Goal: Transaction & Acquisition: Purchase product/service

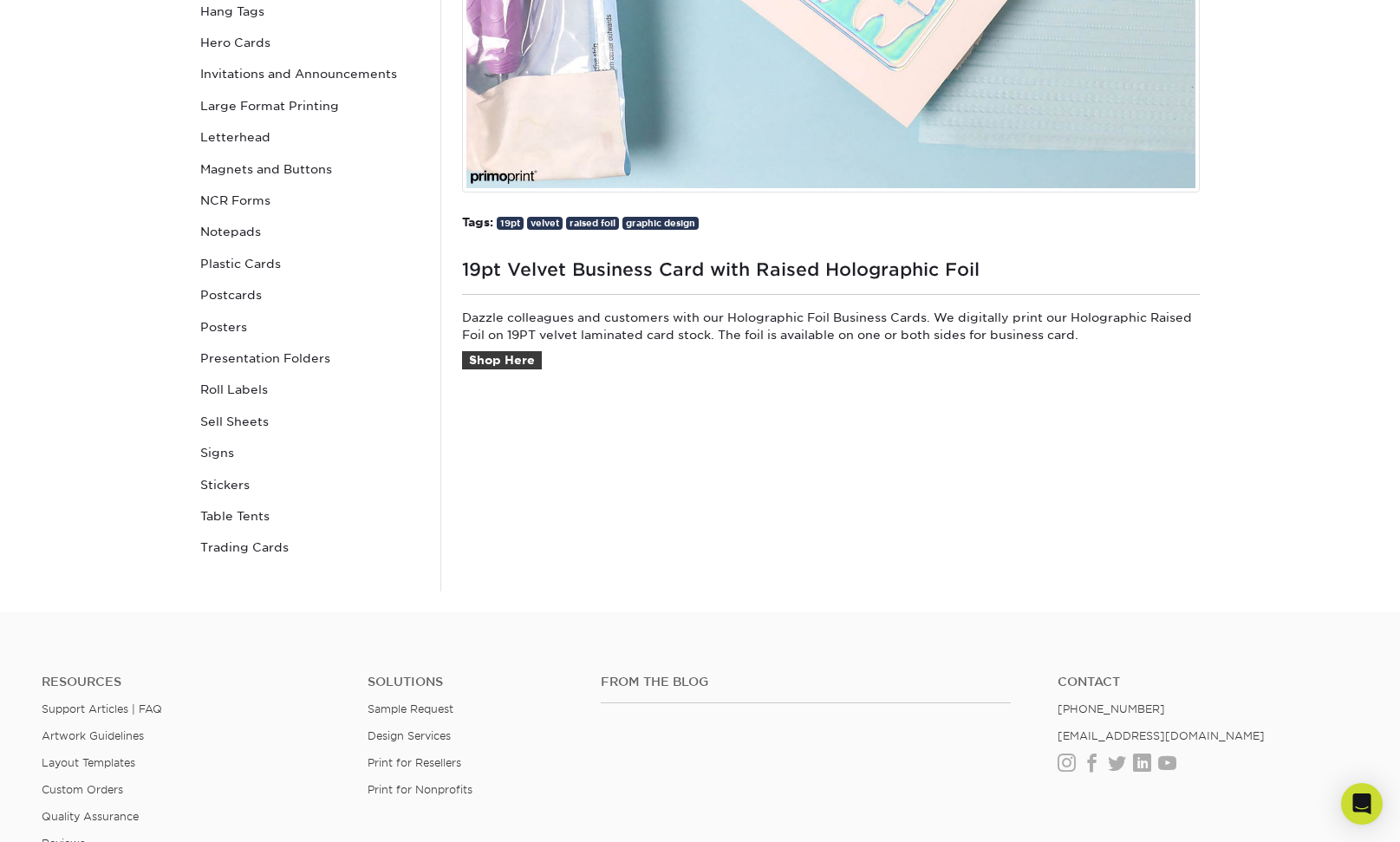
scroll to position [192, 0]
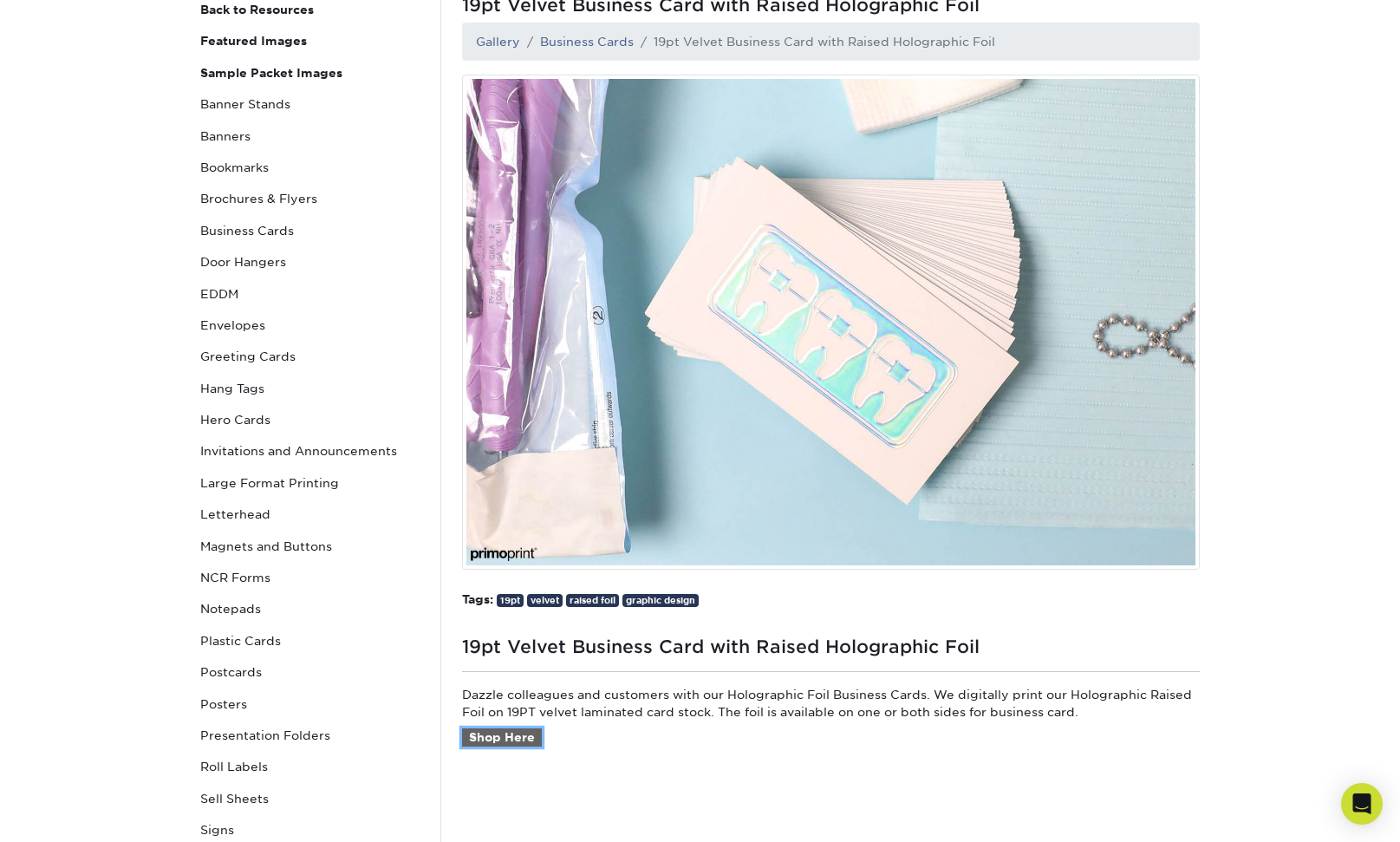
click at [494, 735] on link "Shop Here" at bounding box center [502, 737] width 80 height 19
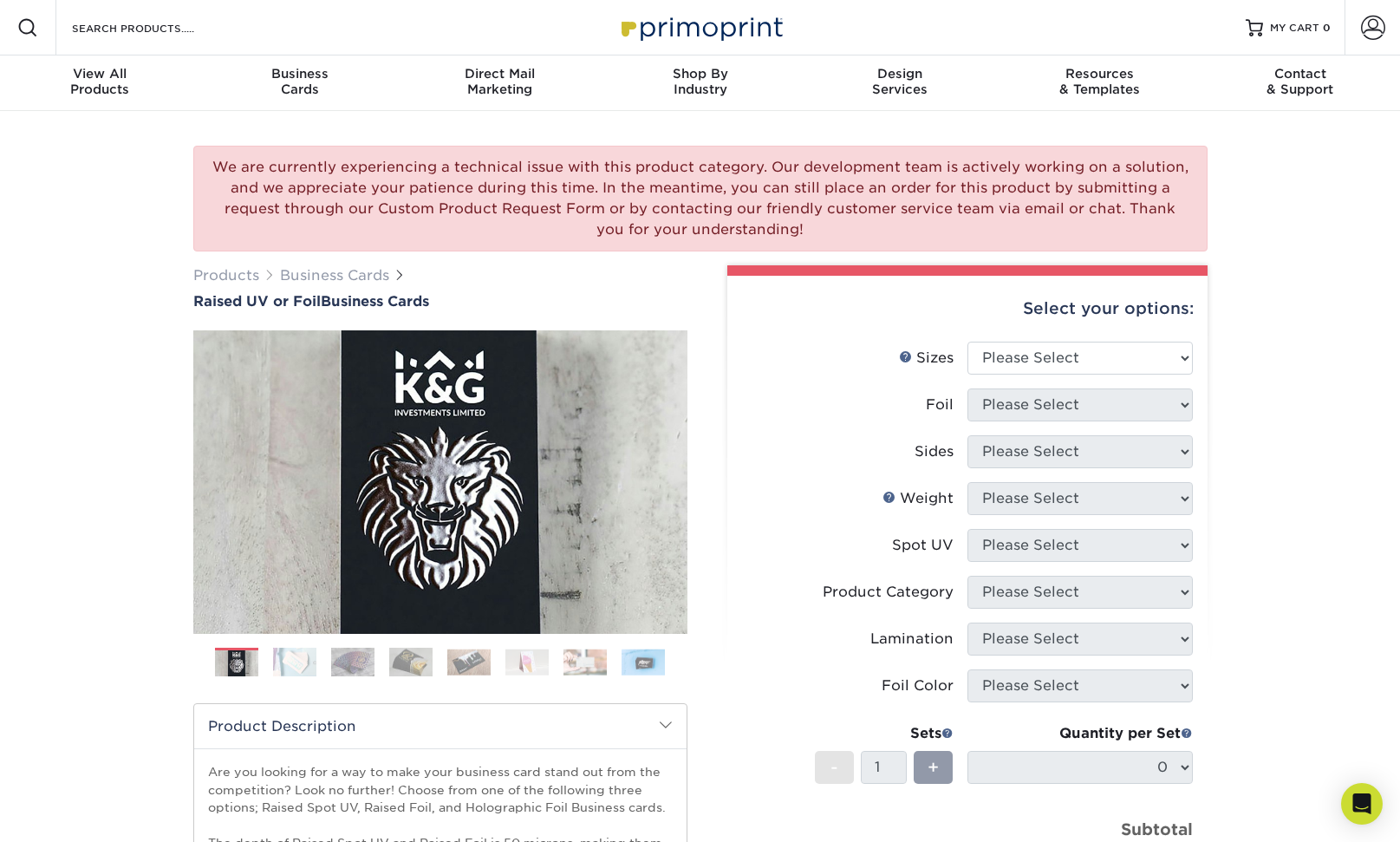
click at [286, 666] on img at bounding box center [295, 662] width 43 height 30
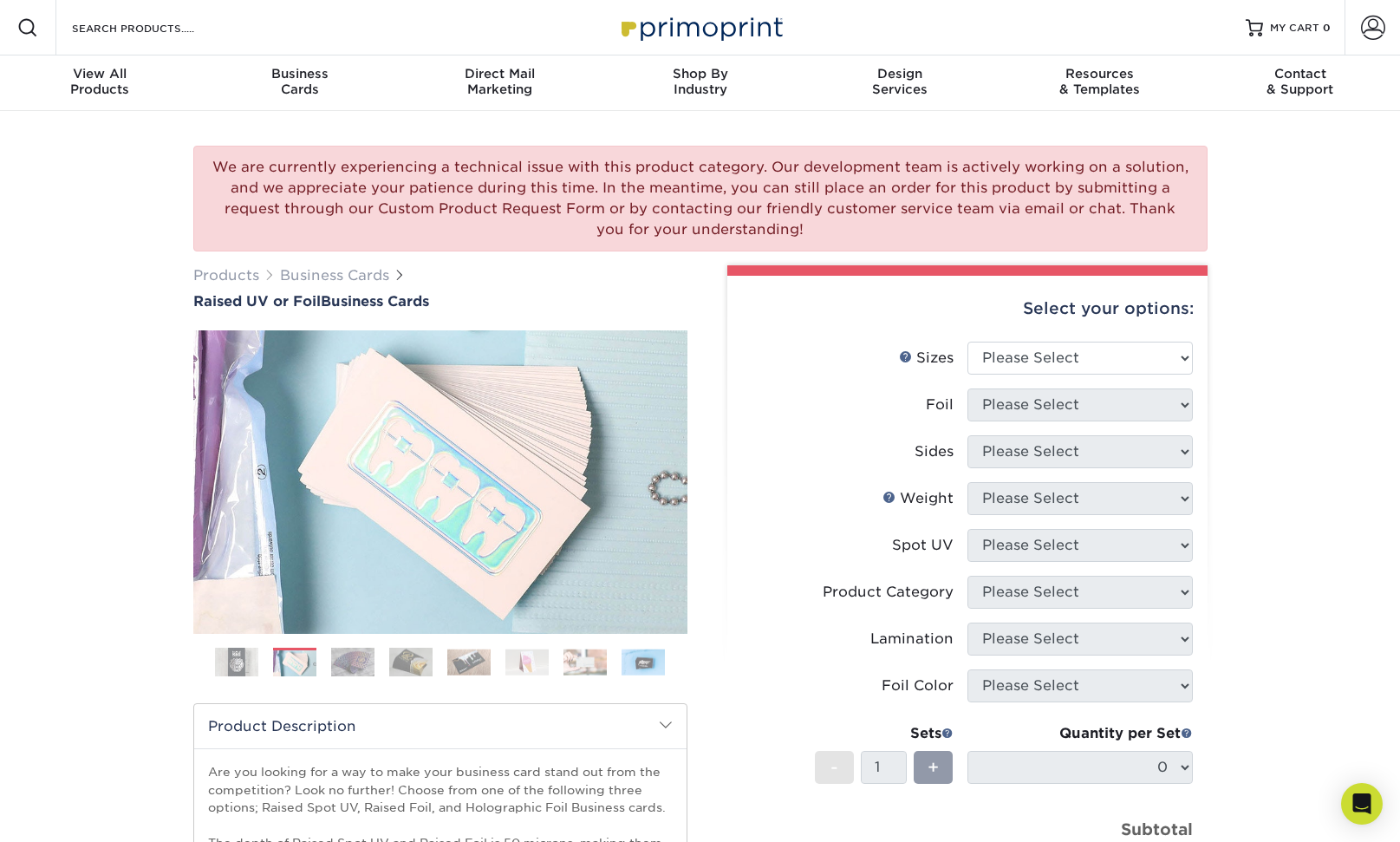
click at [352, 660] on img at bounding box center [352, 662] width 43 height 30
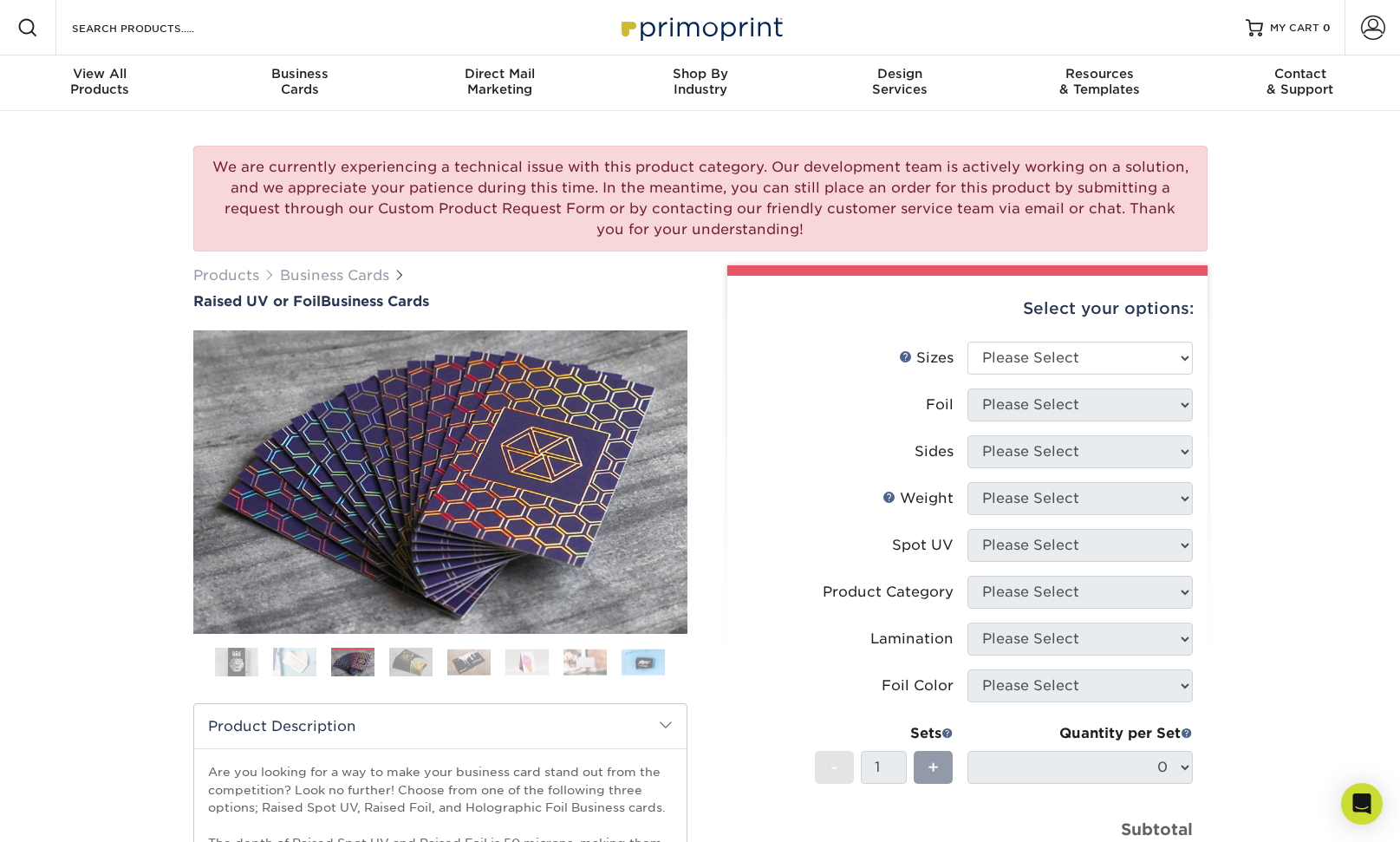
click at [416, 663] on img at bounding box center [411, 662] width 43 height 30
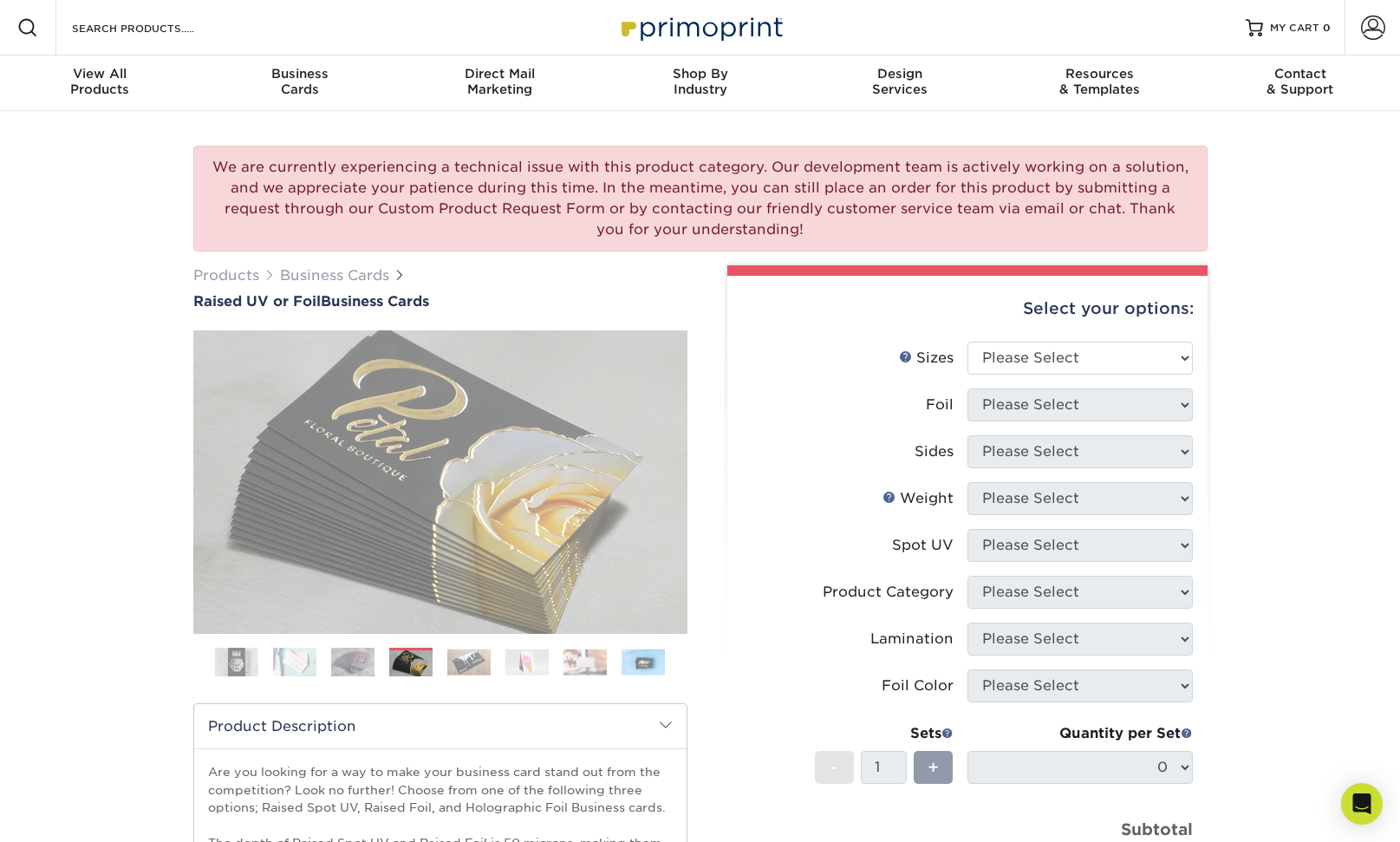
click at [479, 663] on img at bounding box center [468, 662] width 43 height 27
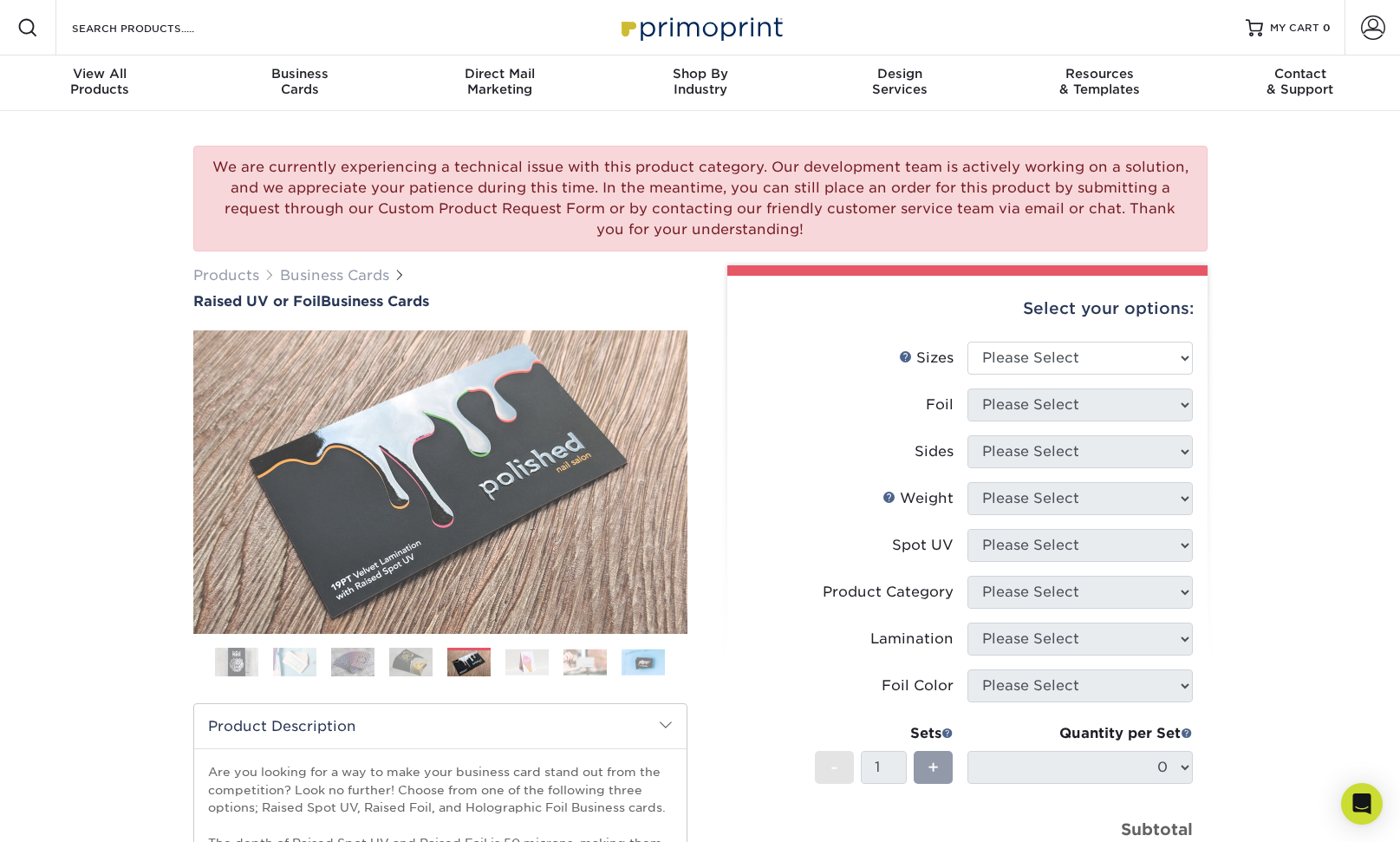
click at [536, 661] on img at bounding box center [527, 662] width 43 height 27
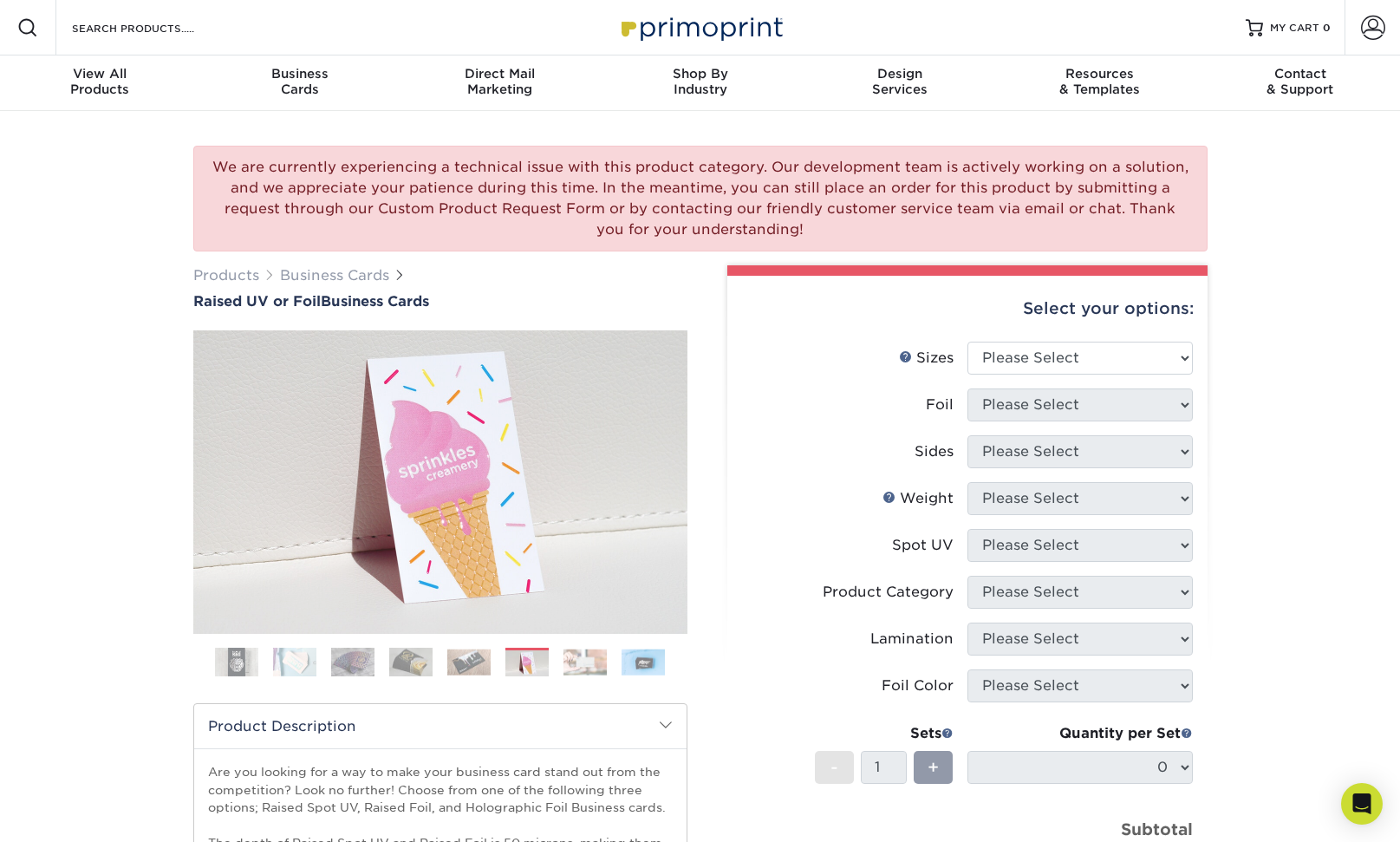
click at [615, 673] on ol at bounding box center [440, 668] width 494 height 42
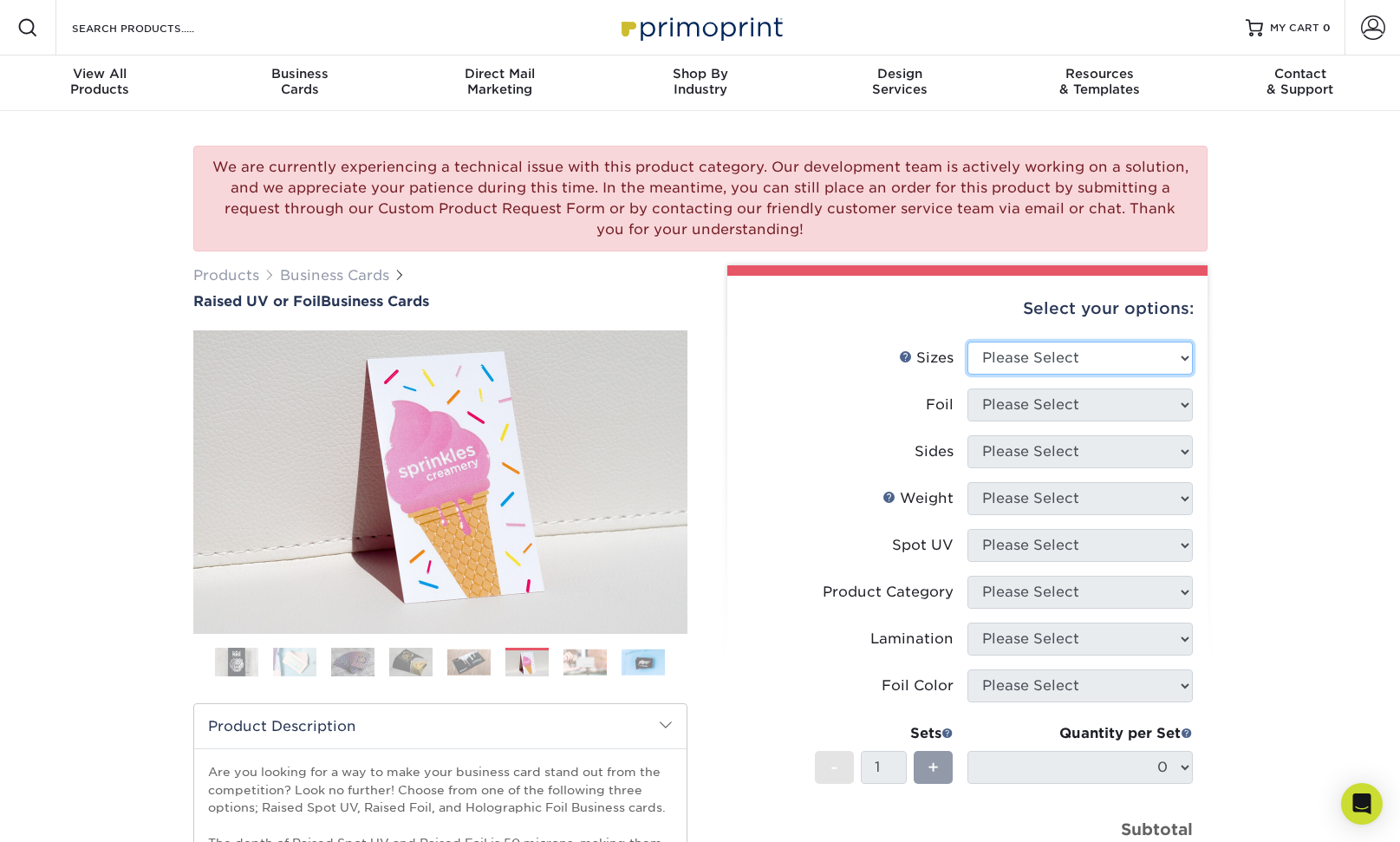
click at [1011, 353] on select "Please Select 2" x 3.5" - Standard" at bounding box center [1080, 358] width 225 height 33
select select "2.00x3.50"
click at [967, 342] on select "Please Select 2" x 3.5" - Standard" at bounding box center [1080, 358] width 225 height 33
click at [1016, 397] on select "Please Select No Yes" at bounding box center [1080, 405] width 225 height 33
select select "1"
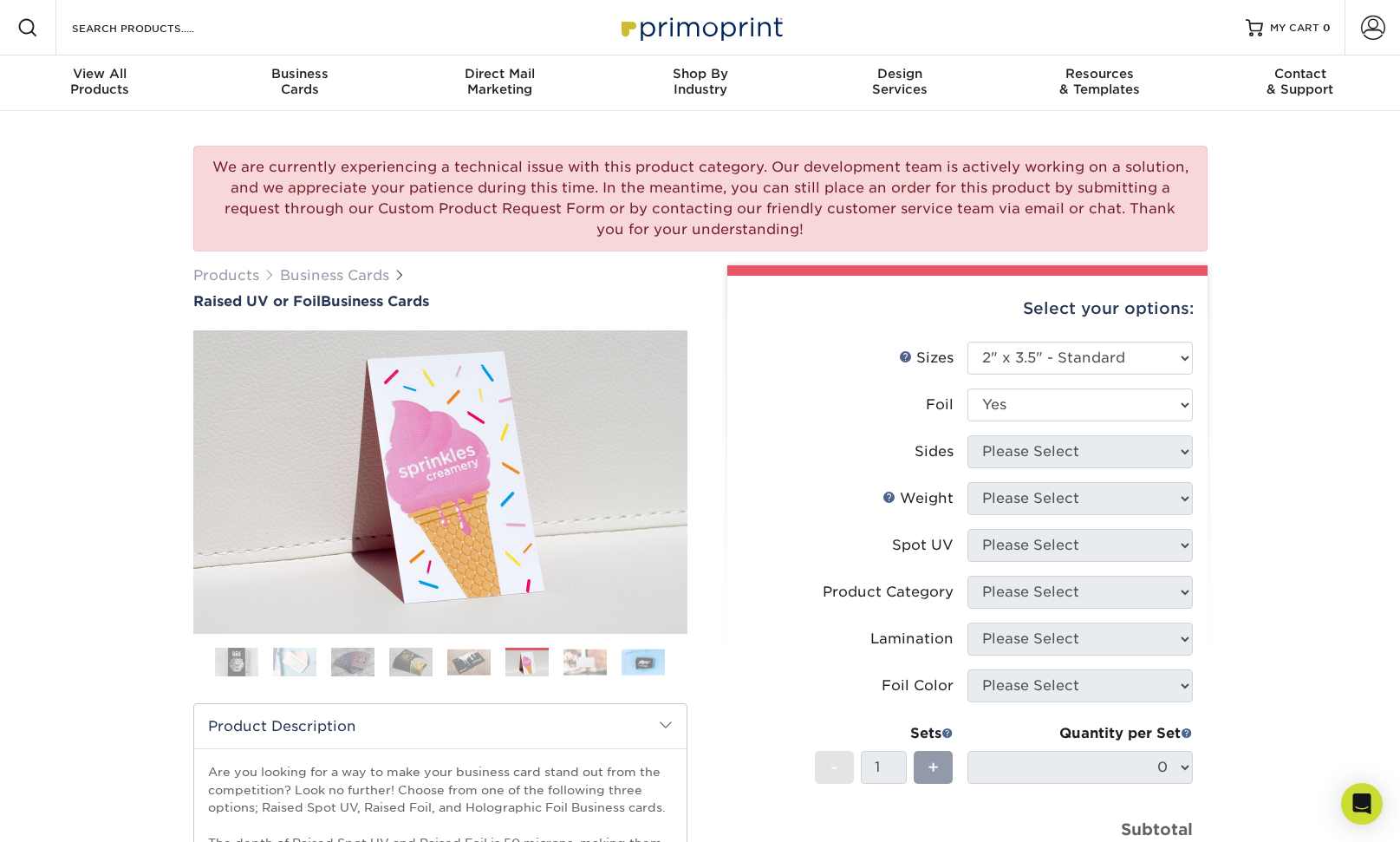
click at [967, 389] on select "Please Select No Yes" at bounding box center [1080, 405] width 225 height 33
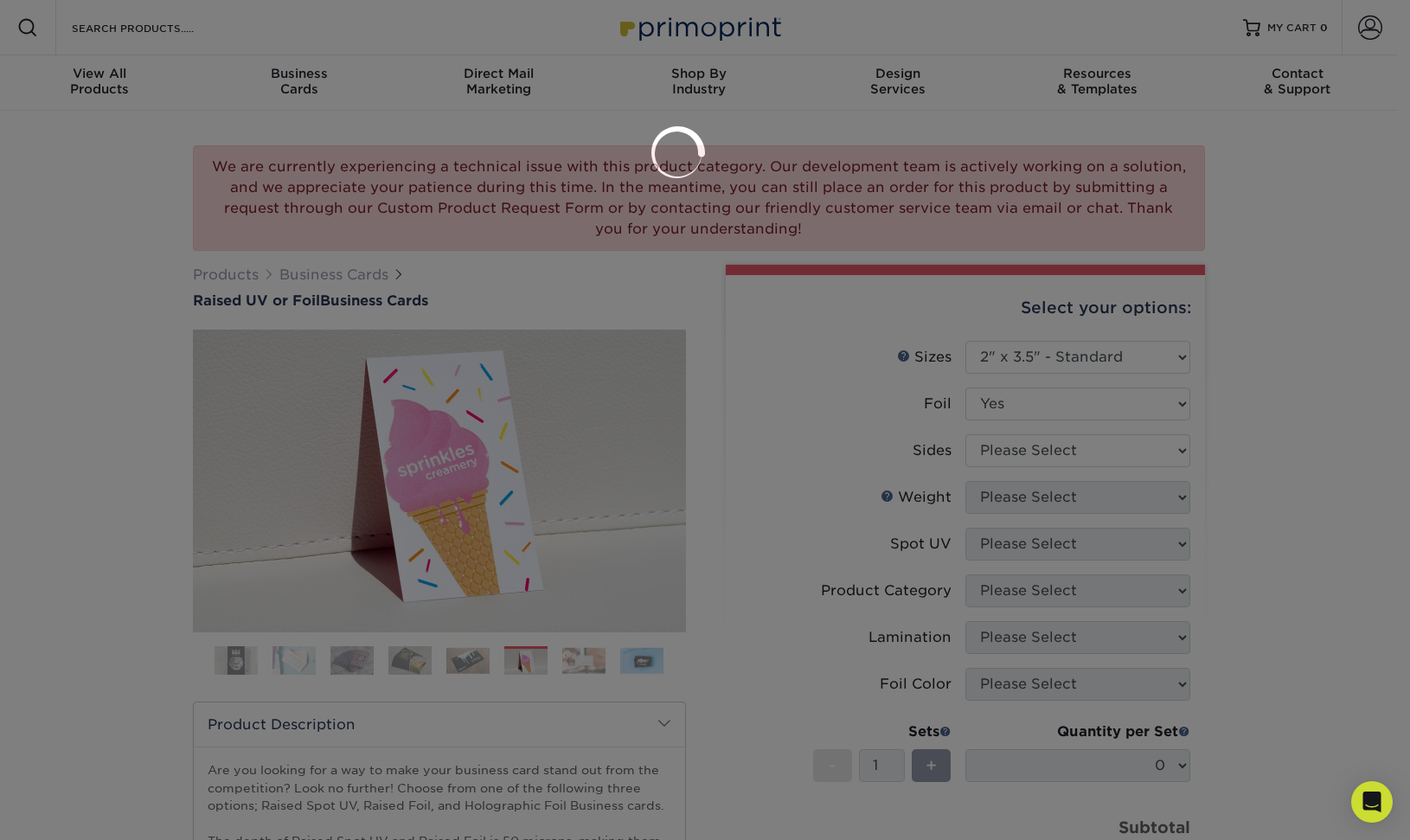
click at [1005, 449] on div at bounding box center [705, 420] width 1410 height 840
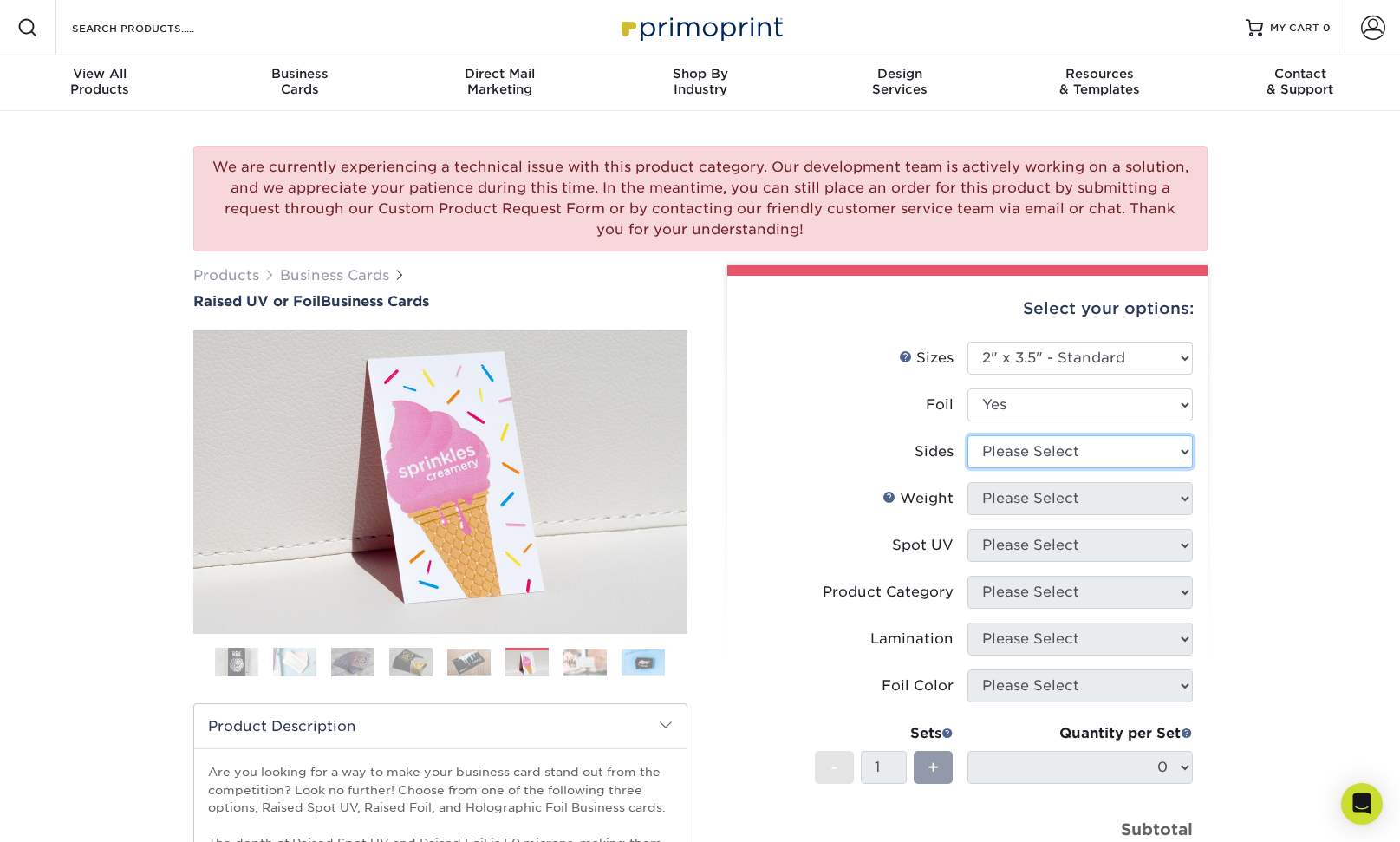
click at [995, 454] on select "Please Select Print Both Sides - Foil Both Sides Print Both Sides - Foil Front …" at bounding box center [1080, 451] width 225 height 33
select select "e9e9dfb3-fba1-4d60-972c-fd9ca5904d33"
click at [967, 435] on select "Please Select Print Both Sides - Foil Both Sides Print Both Sides - Foil Front …" at bounding box center [1080, 451] width 225 height 33
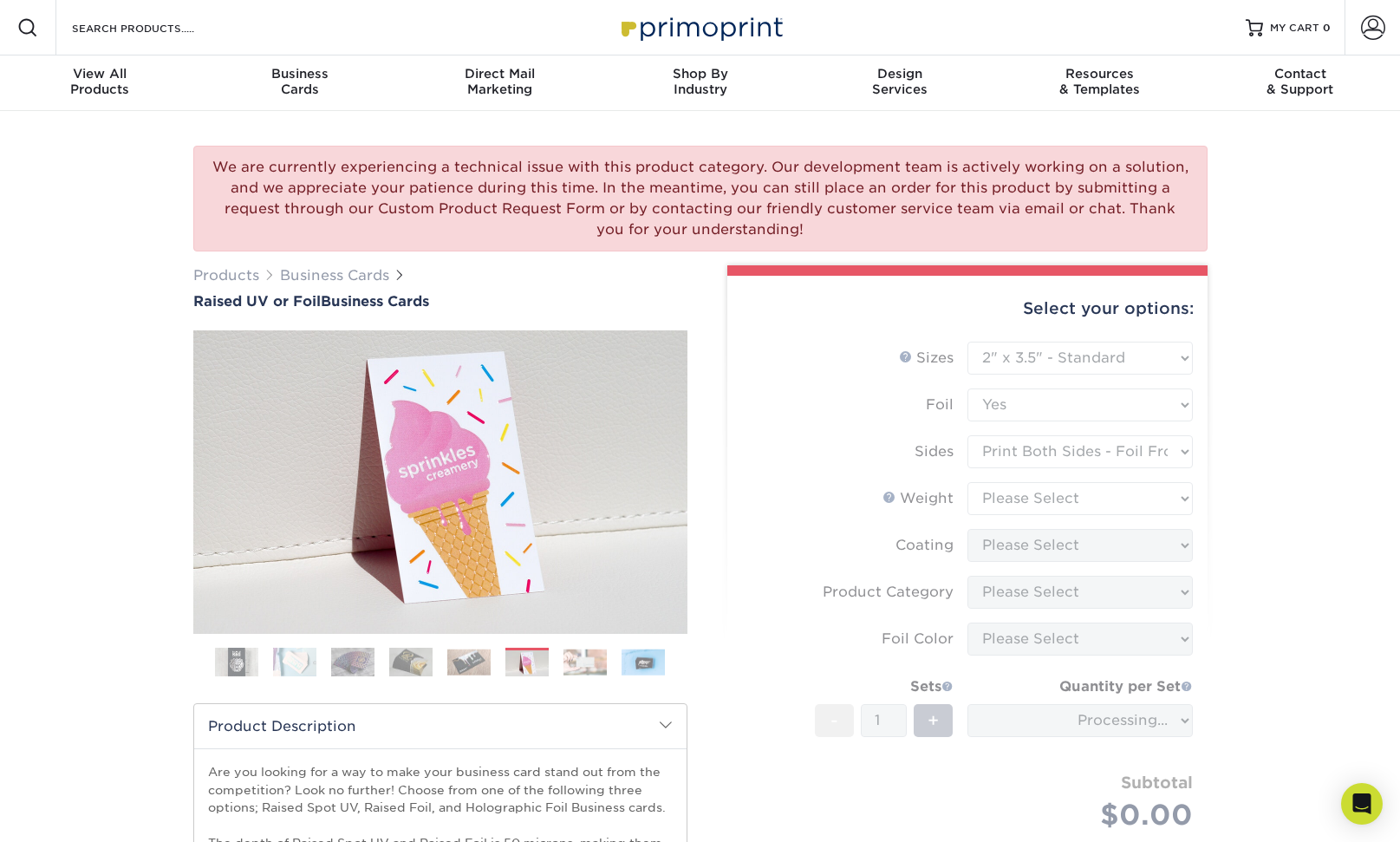
click at [285, 663] on img at bounding box center [295, 662] width 43 height 30
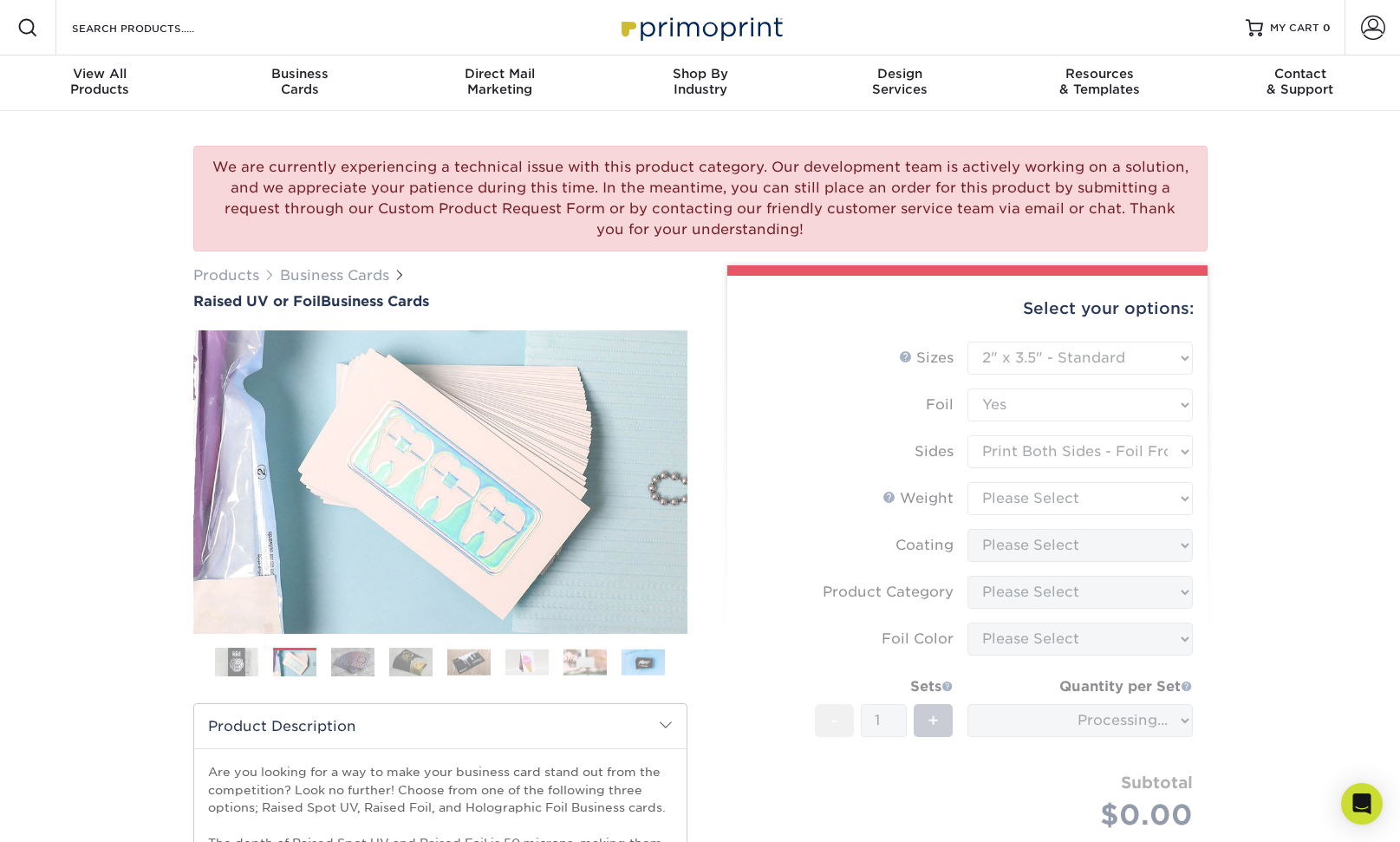
click at [232, 662] on img at bounding box center [236, 662] width 43 height 43
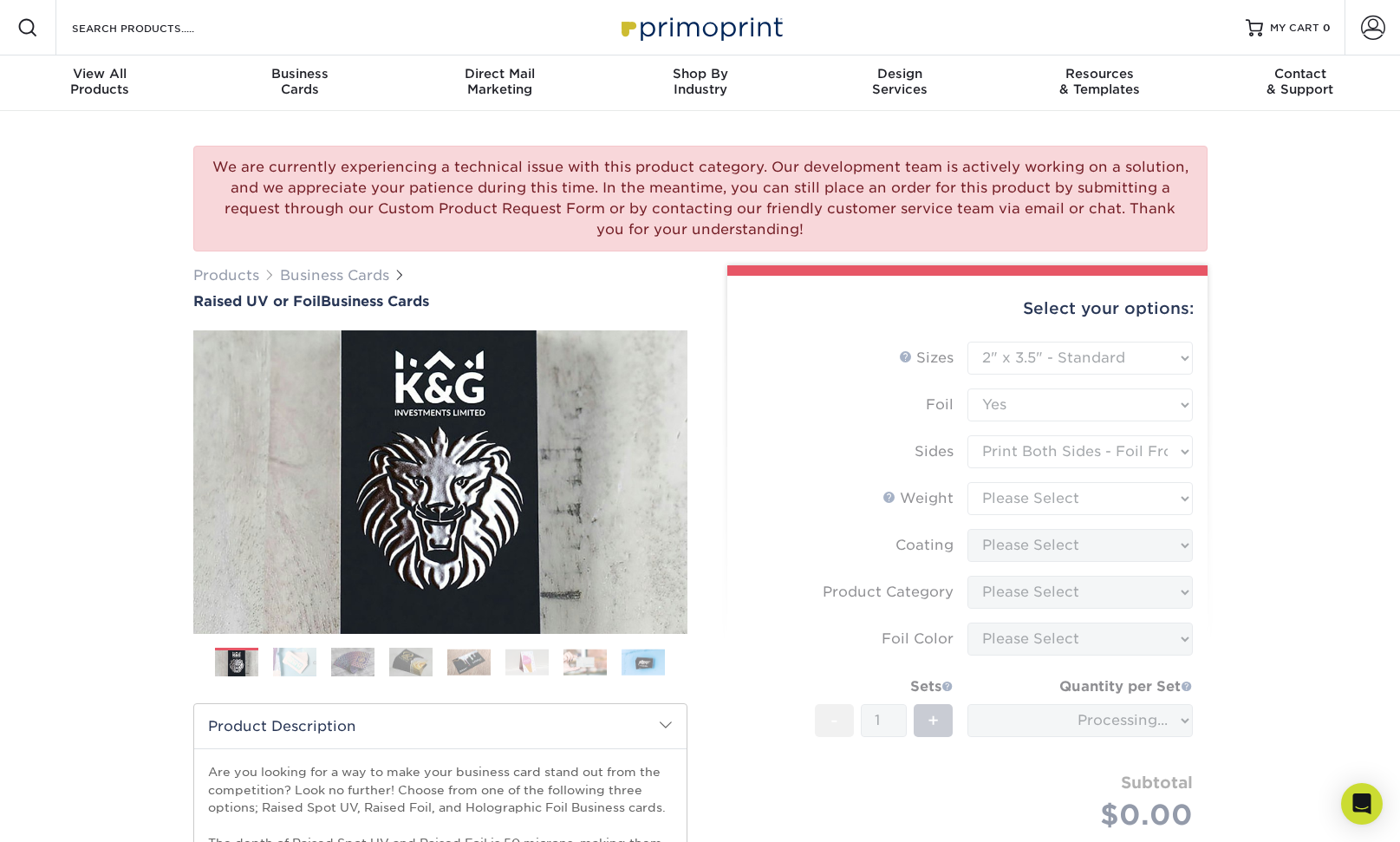
click at [278, 665] on img at bounding box center [295, 662] width 43 height 30
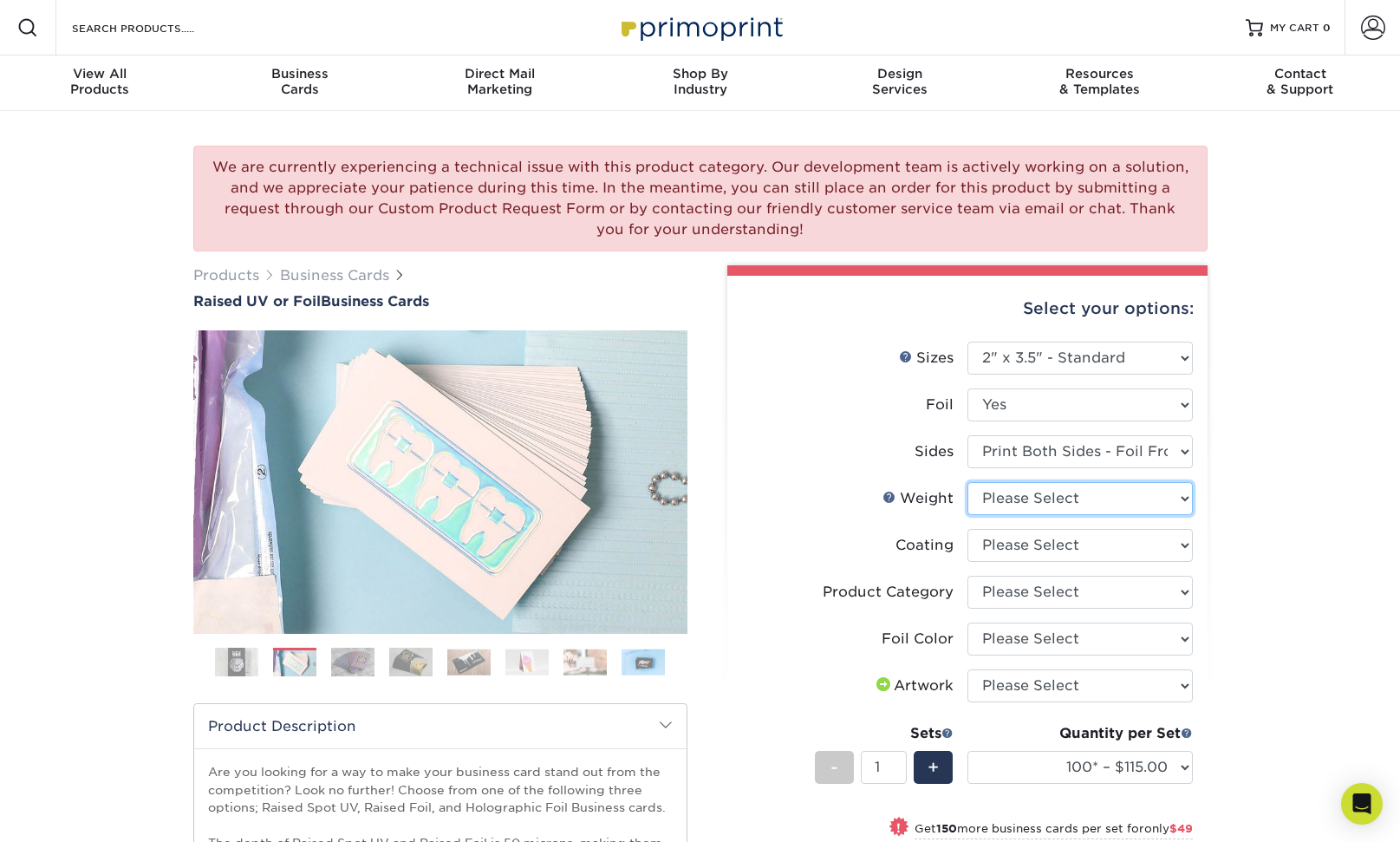
click at [1060, 500] on select "Please Select 16PT" at bounding box center [1080, 498] width 225 height 33
select select "16PT"
click at [967, 482] on select "Please Select 16PT" at bounding box center [1080, 498] width 225 height 33
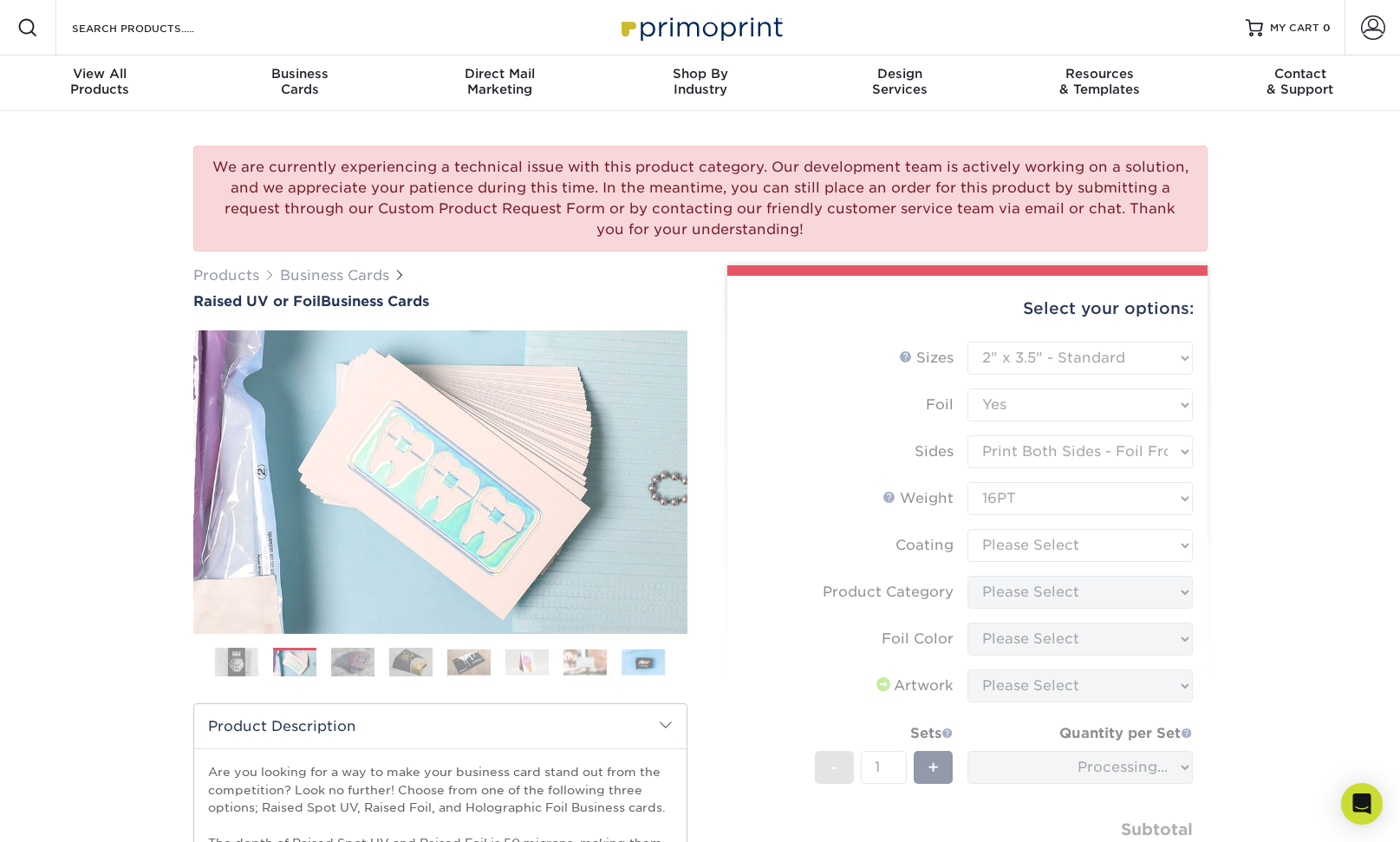
click at [1102, 544] on form "Sizes Help Sizes Please Select 2" x 3.5" - Standard Foil Please Select" at bounding box center [967, 630] width 452 height 577
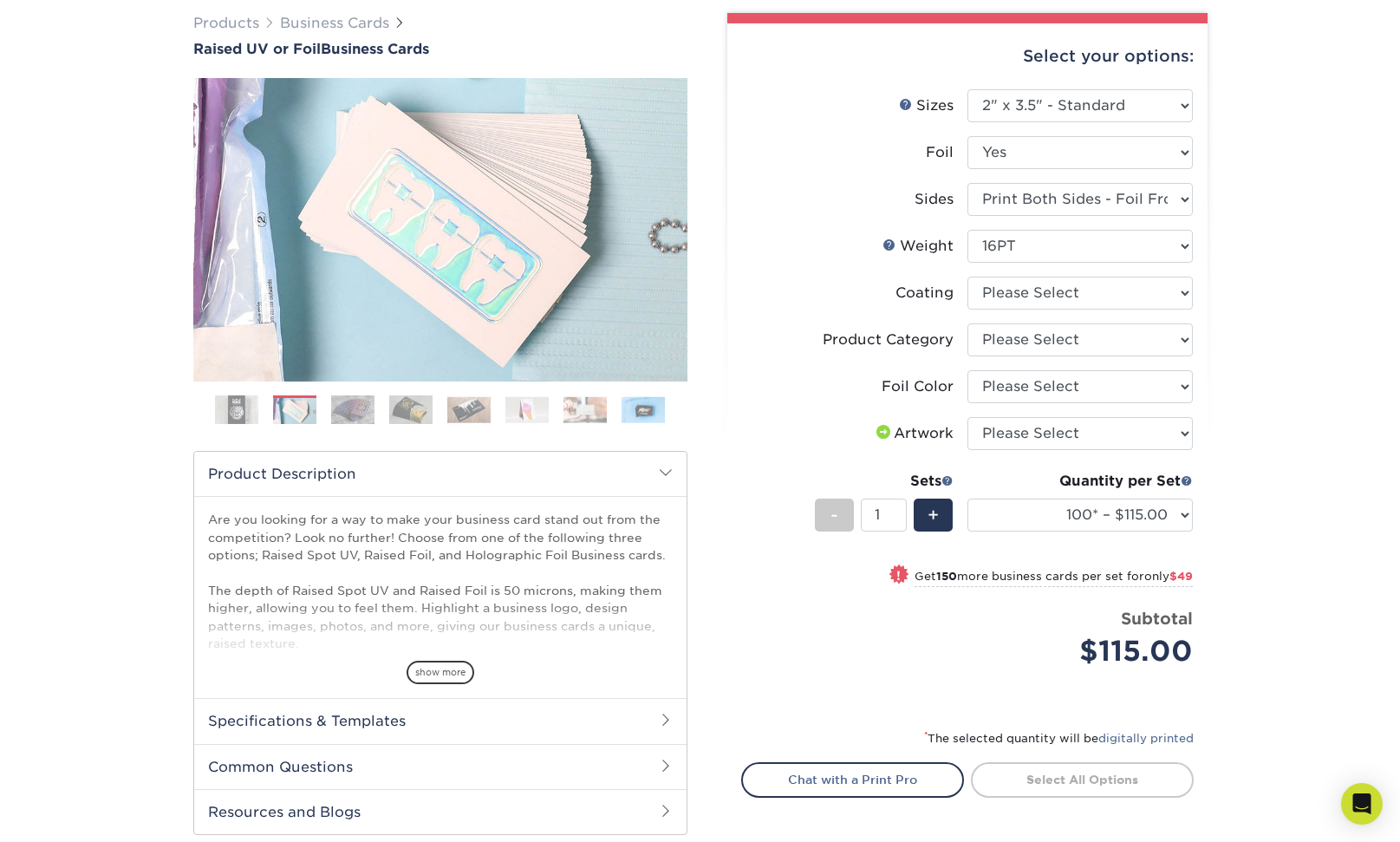
scroll to position [251, 0]
click at [1014, 290] on select at bounding box center [1080, 294] width 225 height 33
select select "3e7618de-abca-4bda-9f97-8b9129e913d8"
click at [967, 278] on select at bounding box center [1080, 294] width 225 height 33
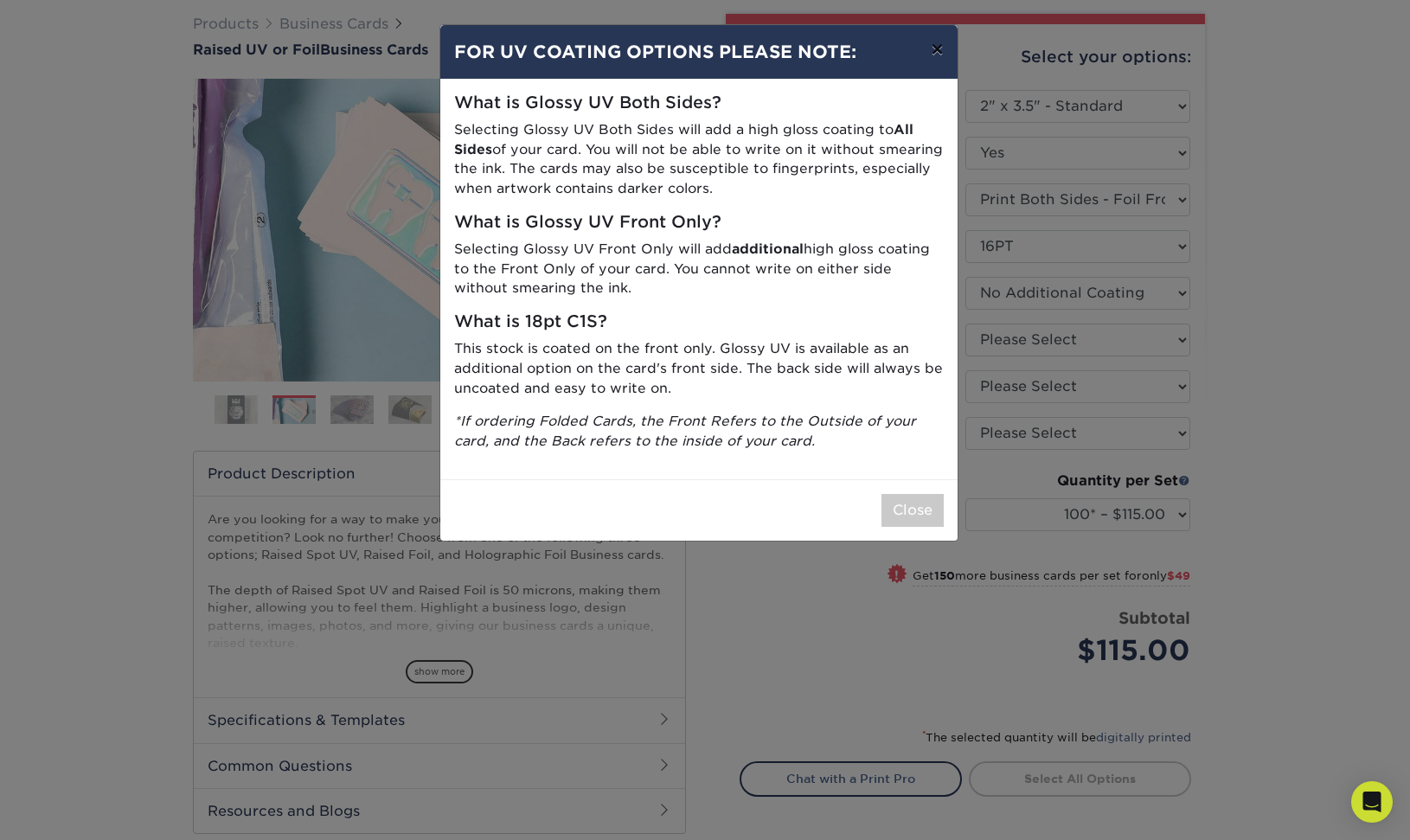
click at [943, 43] on button "×" at bounding box center [936, 49] width 40 height 49
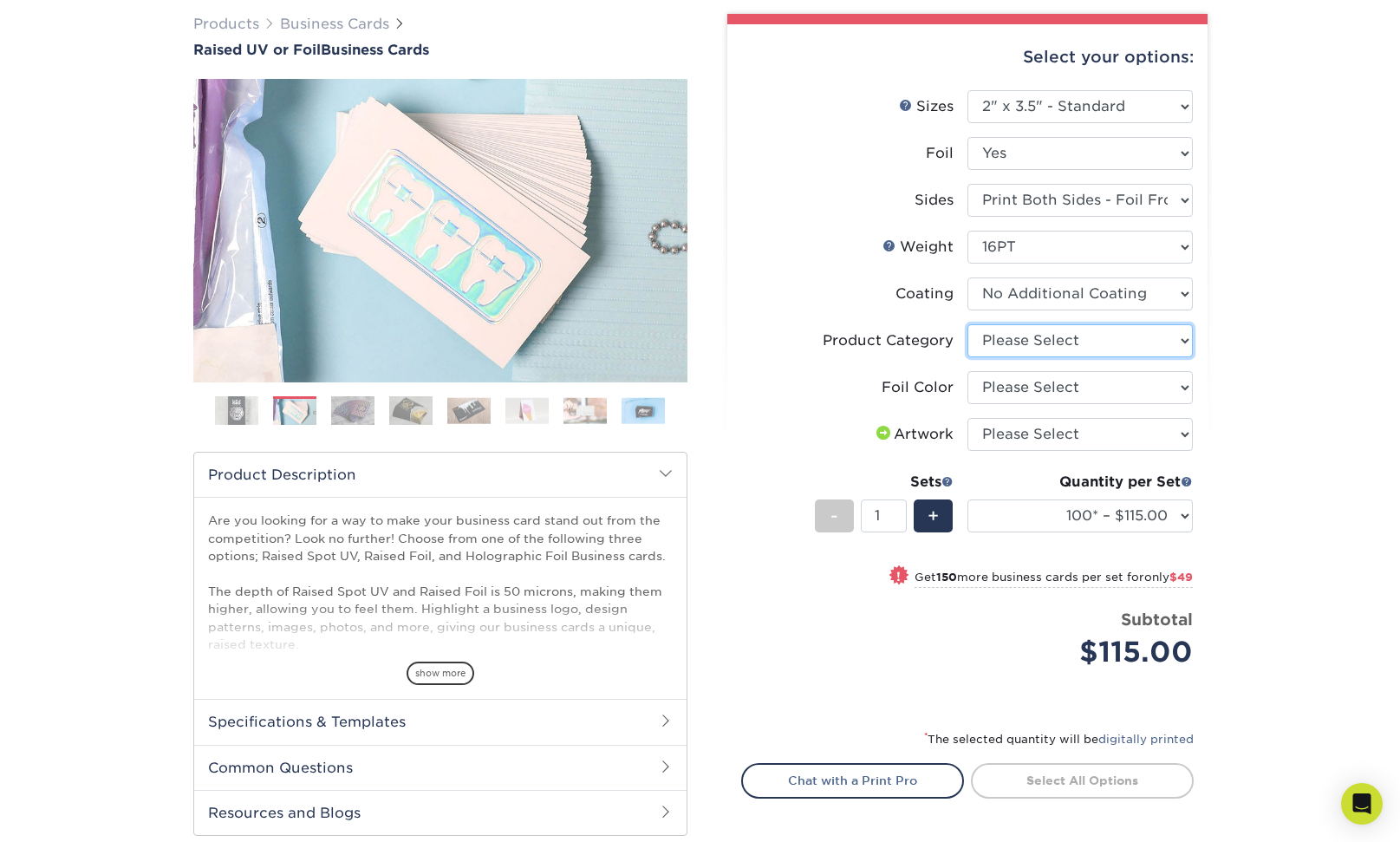
click at [1061, 344] on select "Please Select Business Cards" at bounding box center [1080, 340] width 225 height 33
click at [1006, 400] on select "Please Select Silver Foil Gold Foil Holographic Foil" at bounding box center [1080, 387] width 225 height 33
select select "070be916-f238-4bbb-84b5-b64a15a64c9f"
click at [967, 371] on select "Please Select Silver Foil Gold Foil Holographic Foil" at bounding box center [1080, 387] width 225 height 33
click at [1001, 334] on select "Please Select Business Cards" at bounding box center [1080, 340] width 225 height 33
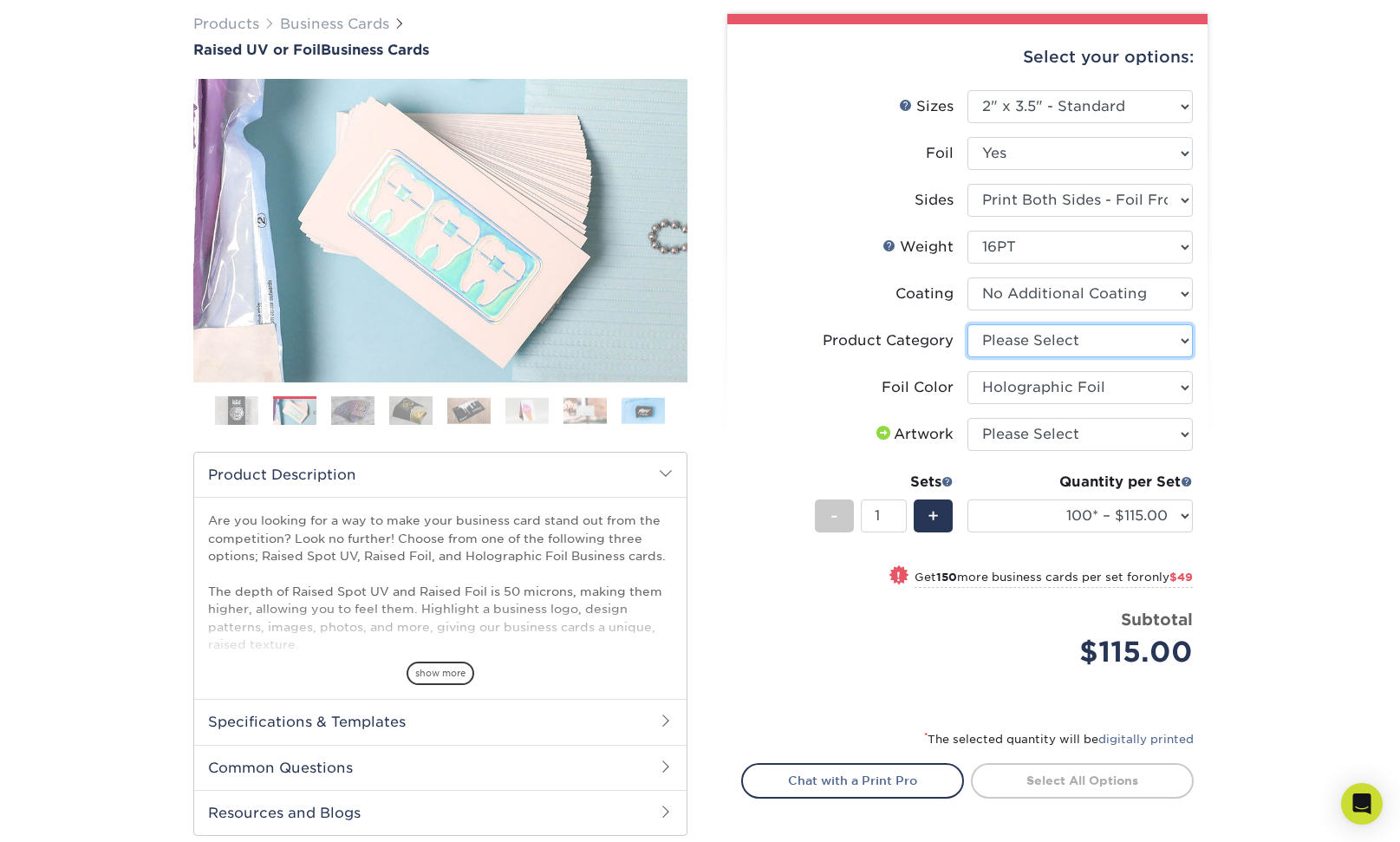
select select "3b5148f1-0588-4f88-a218-97bcfdce65c1"
click at [967, 324] on select "Please Select Business Cards" at bounding box center [1080, 340] width 225 height 33
click at [976, 300] on select at bounding box center [1080, 294] width 225 height 33
click at [967, 278] on select at bounding box center [1080, 294] width 225 height 33
click at [984, 435] on select "Please Select I will upload files I need a design - $100" at bounding box center [1080, 434] width 225 height 33
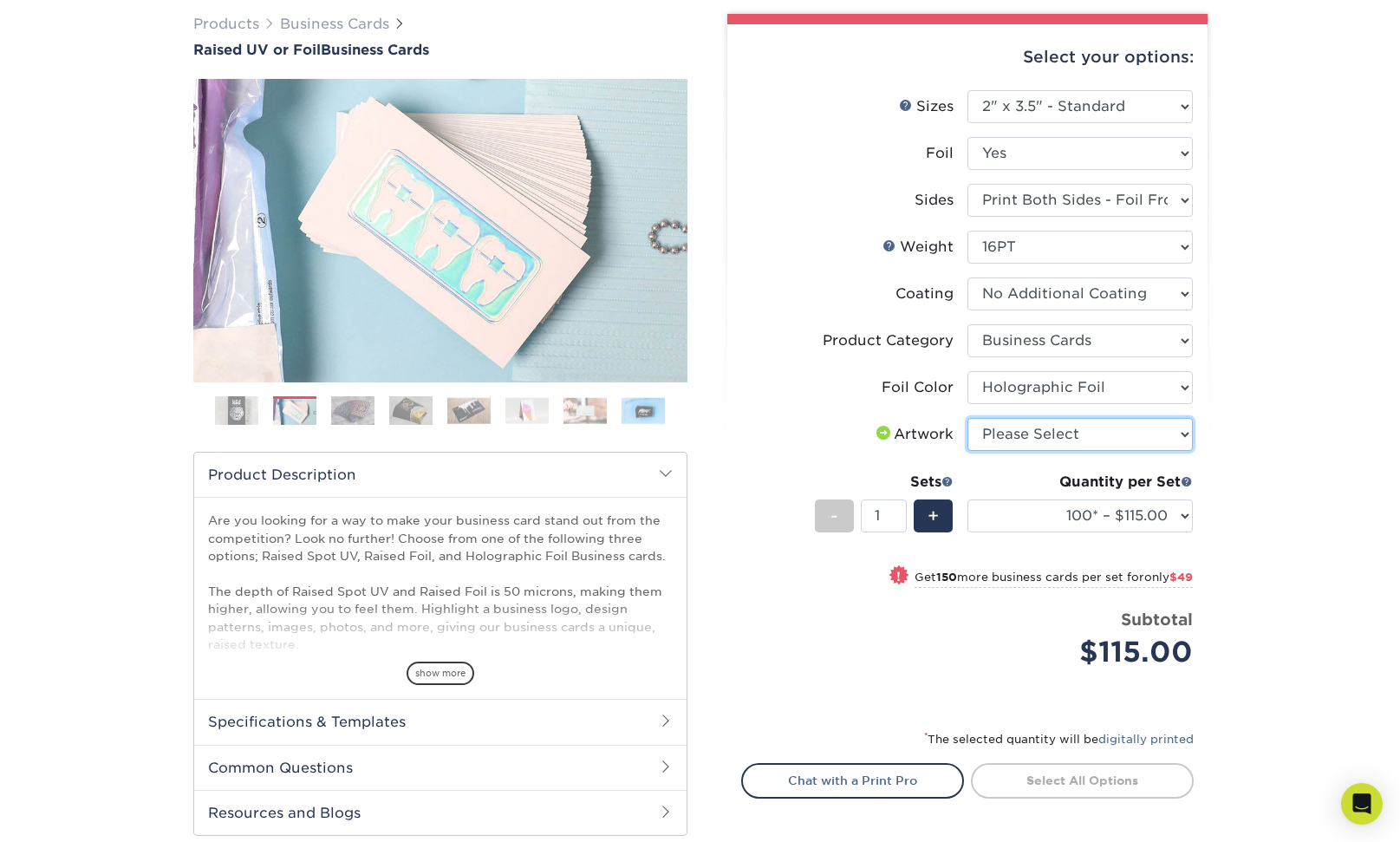
select select "upload"
click at [967, 418] on select "Please Select I will upload files I need a design - $100" at bounding box center [1080, 434] width 225 height 33
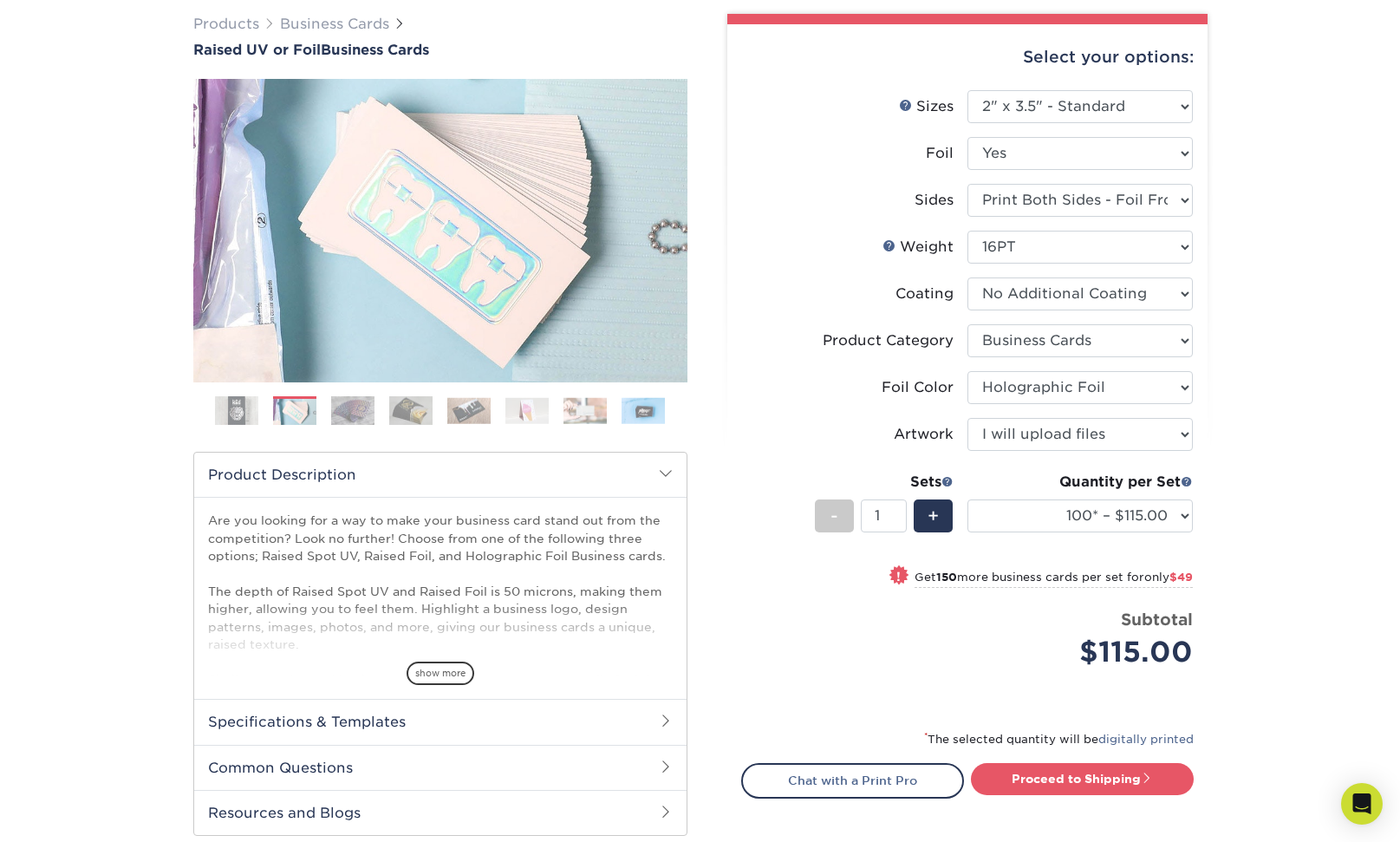
click at [987, 460] on li "Artwork Please Select I will upload files I need a design - $100" at bounding box center [967, 441] width 451 height 47
click at [437, 669] on span "show more" at bounding box center [440, 673] width 67 height 23
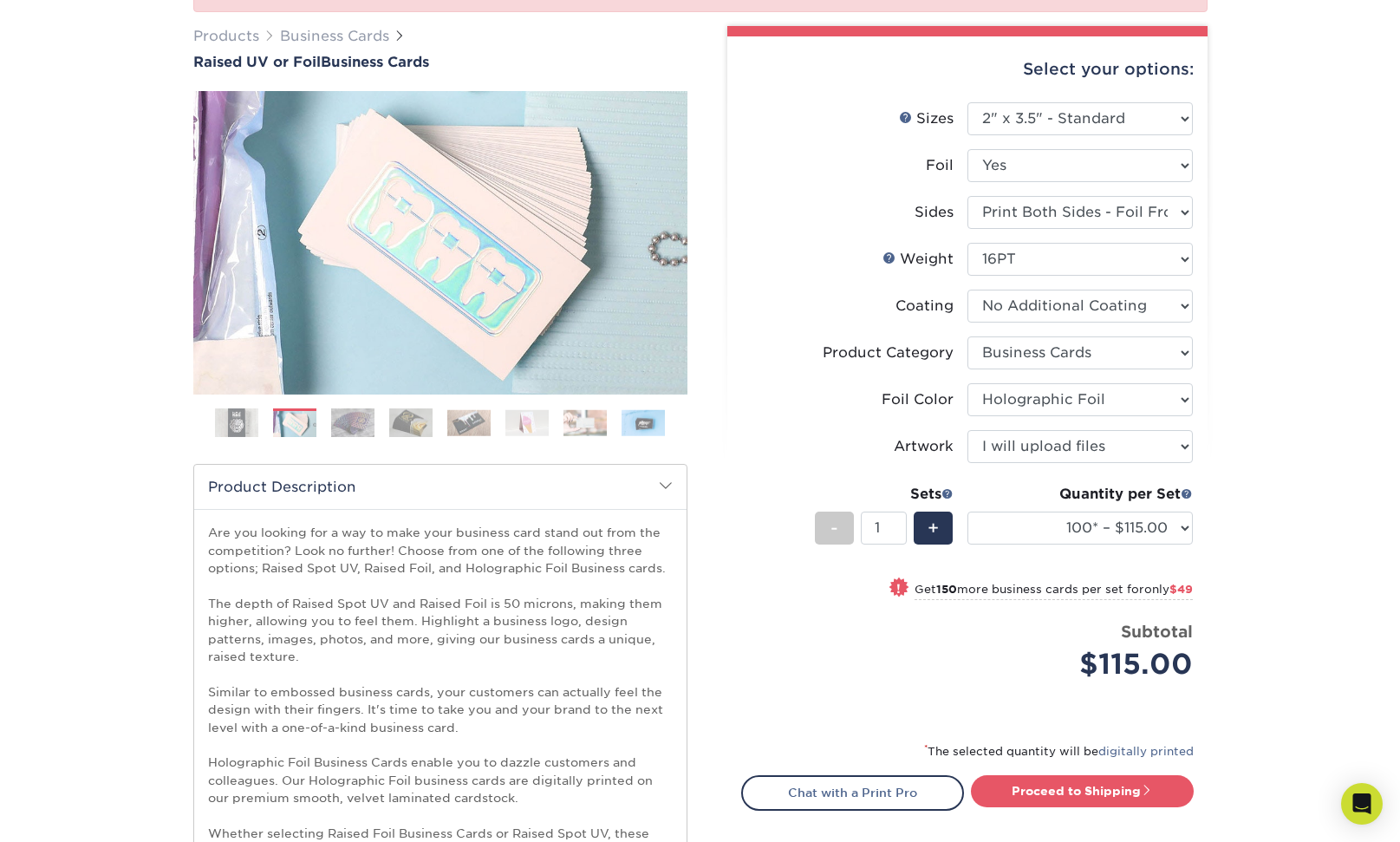
scroll to position [0, 0]
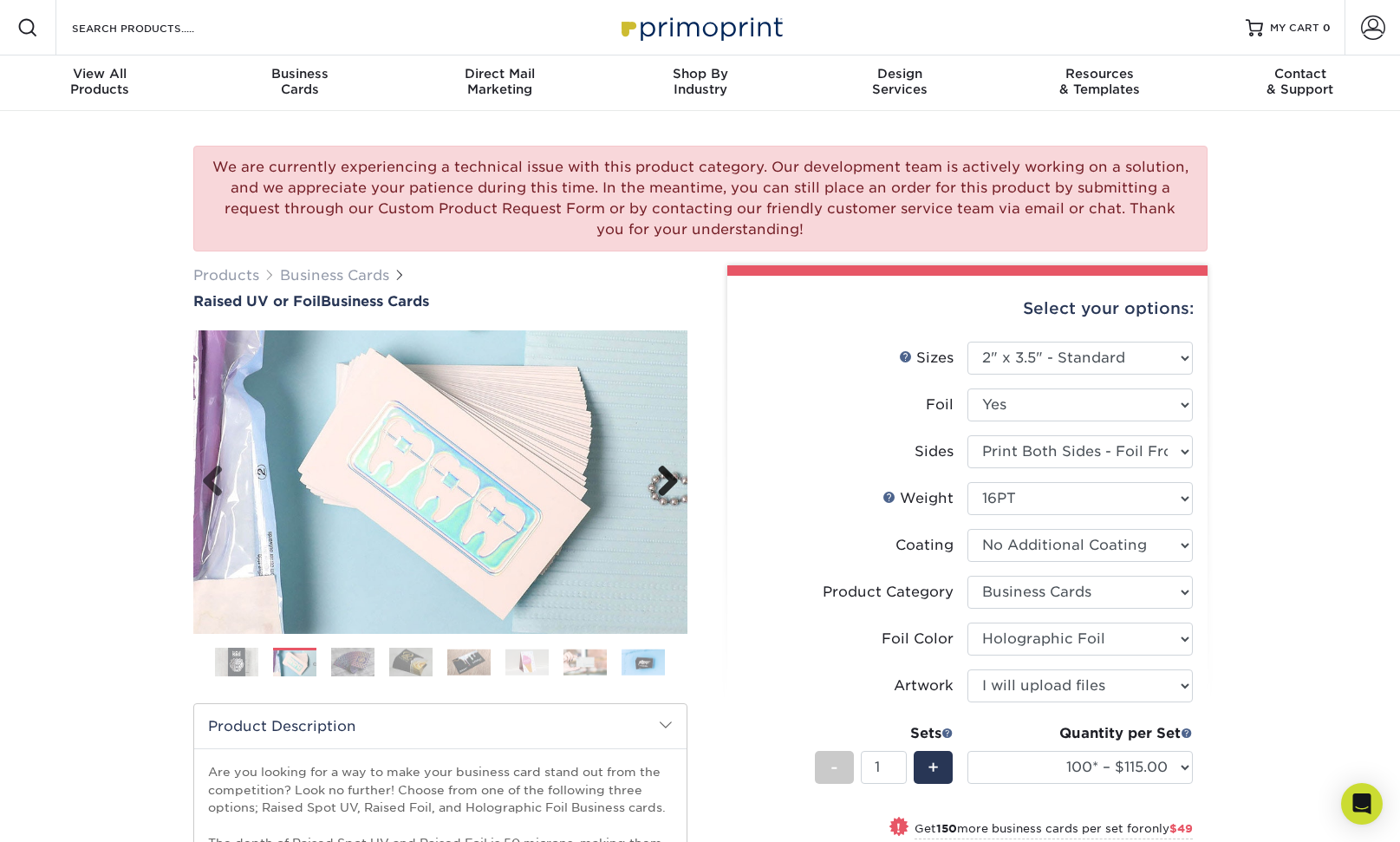
click at [658, 488] on link "Next" at bounding box center [661, 482] width 35 height 35
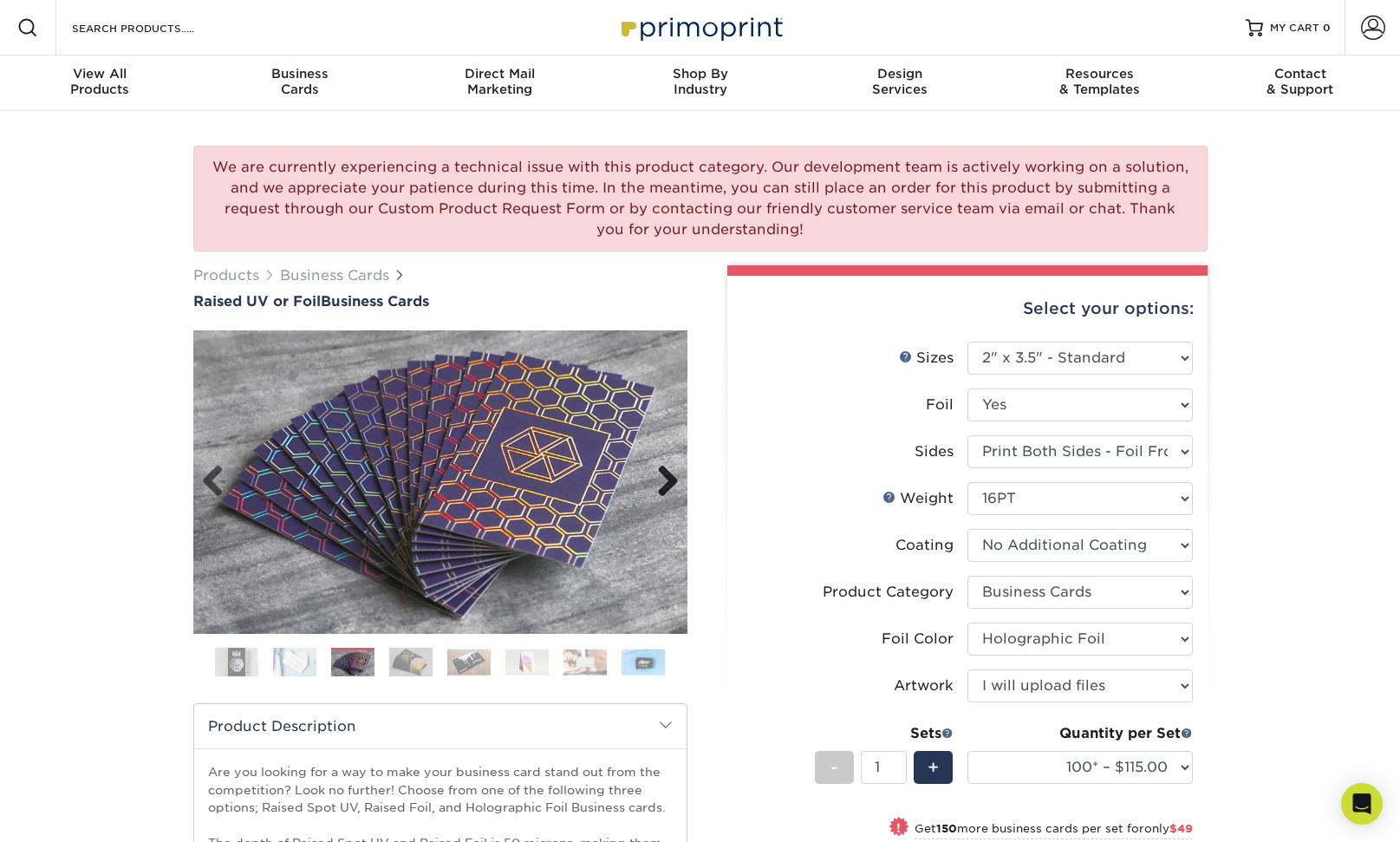
click at [658, 488] on link "Next" at bounding box center [661, 482] width 35 height 35
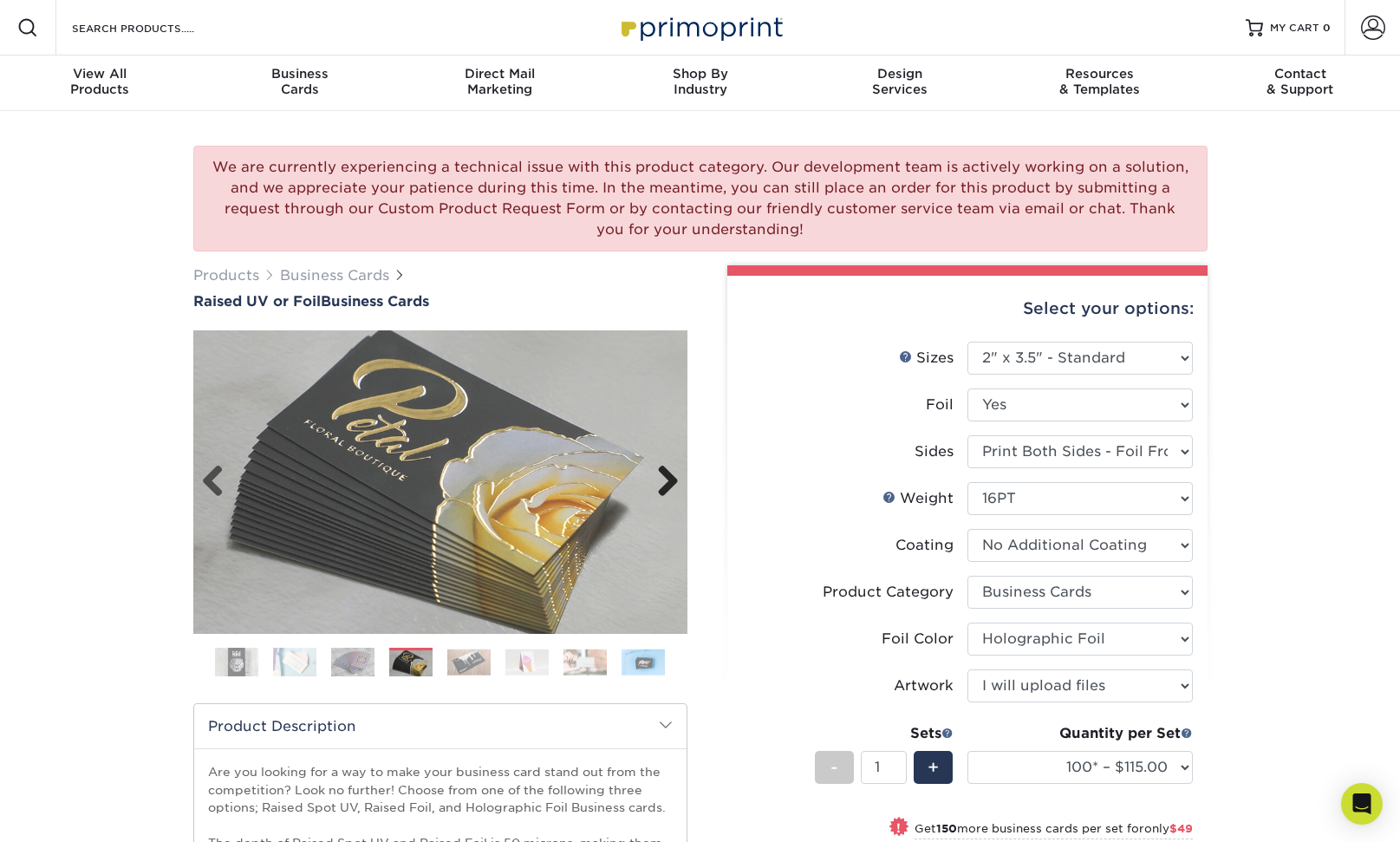
click at [658, 488] on link "Next" at bounding box center [661, 482] width 35 height 35
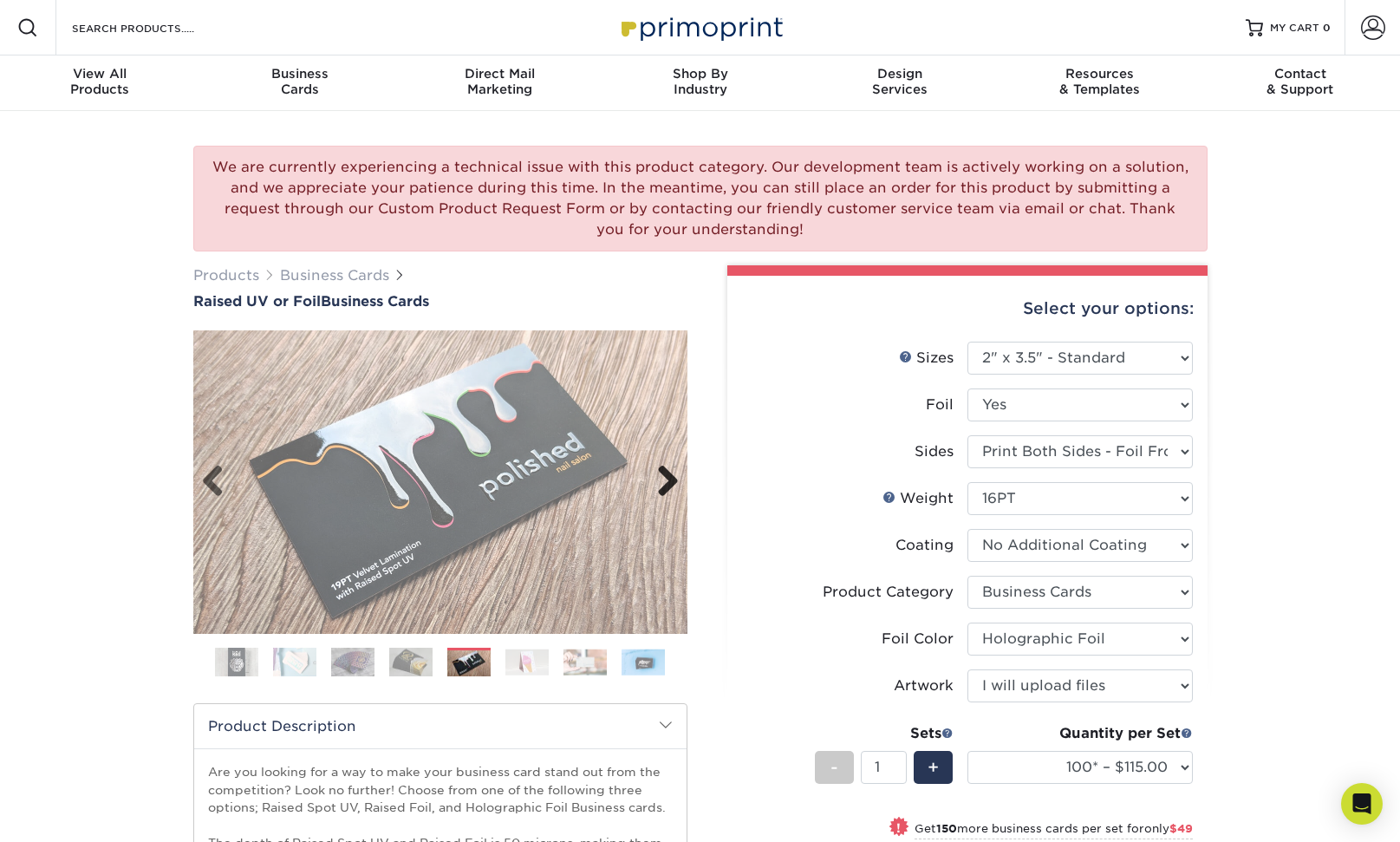
click at [658, 488] on link "Next" at bounding box center [661, 482] width 35 height 35
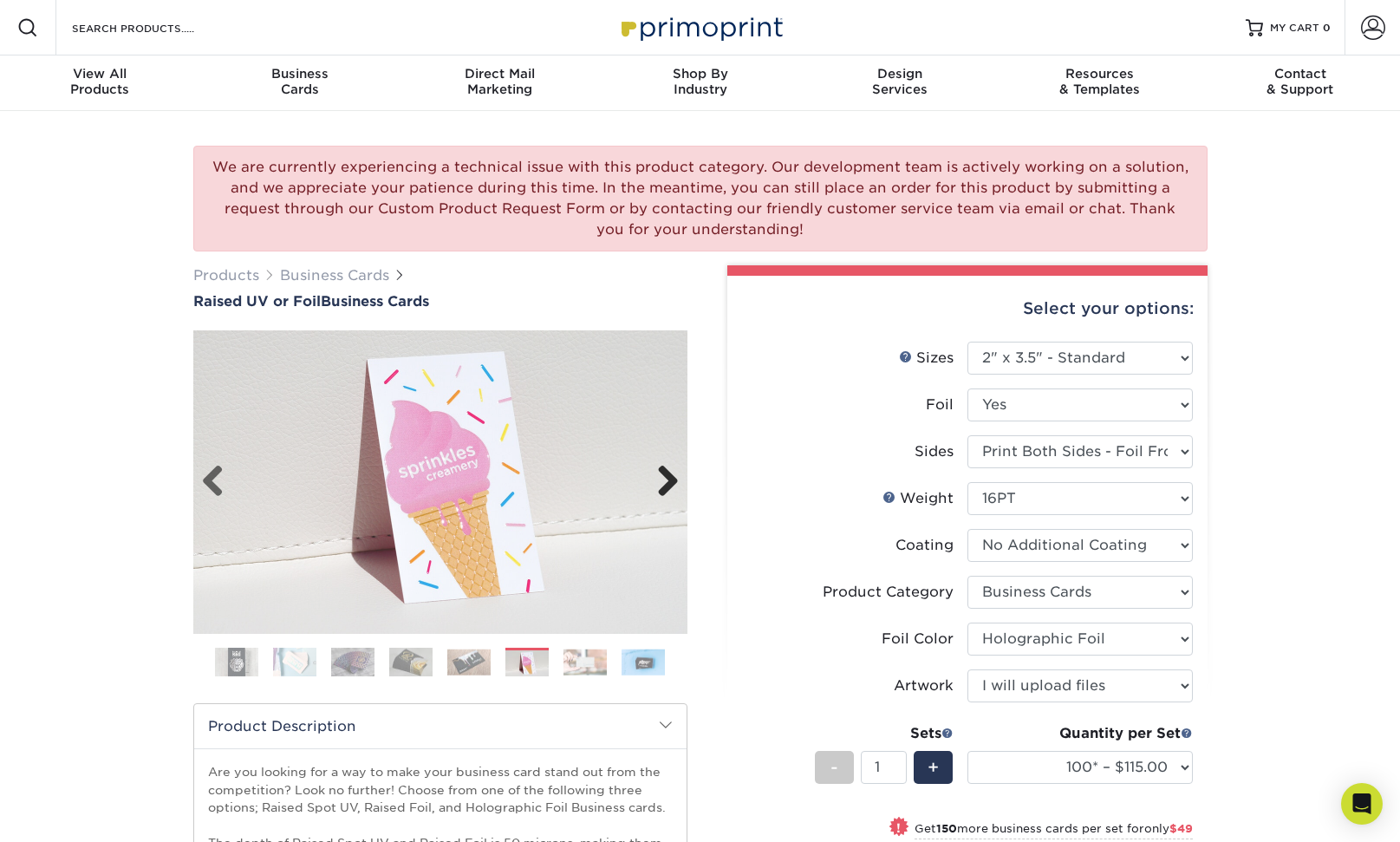
click at [658, 488] on link "Next" at bounding box center [661, 482] width 35 height 35
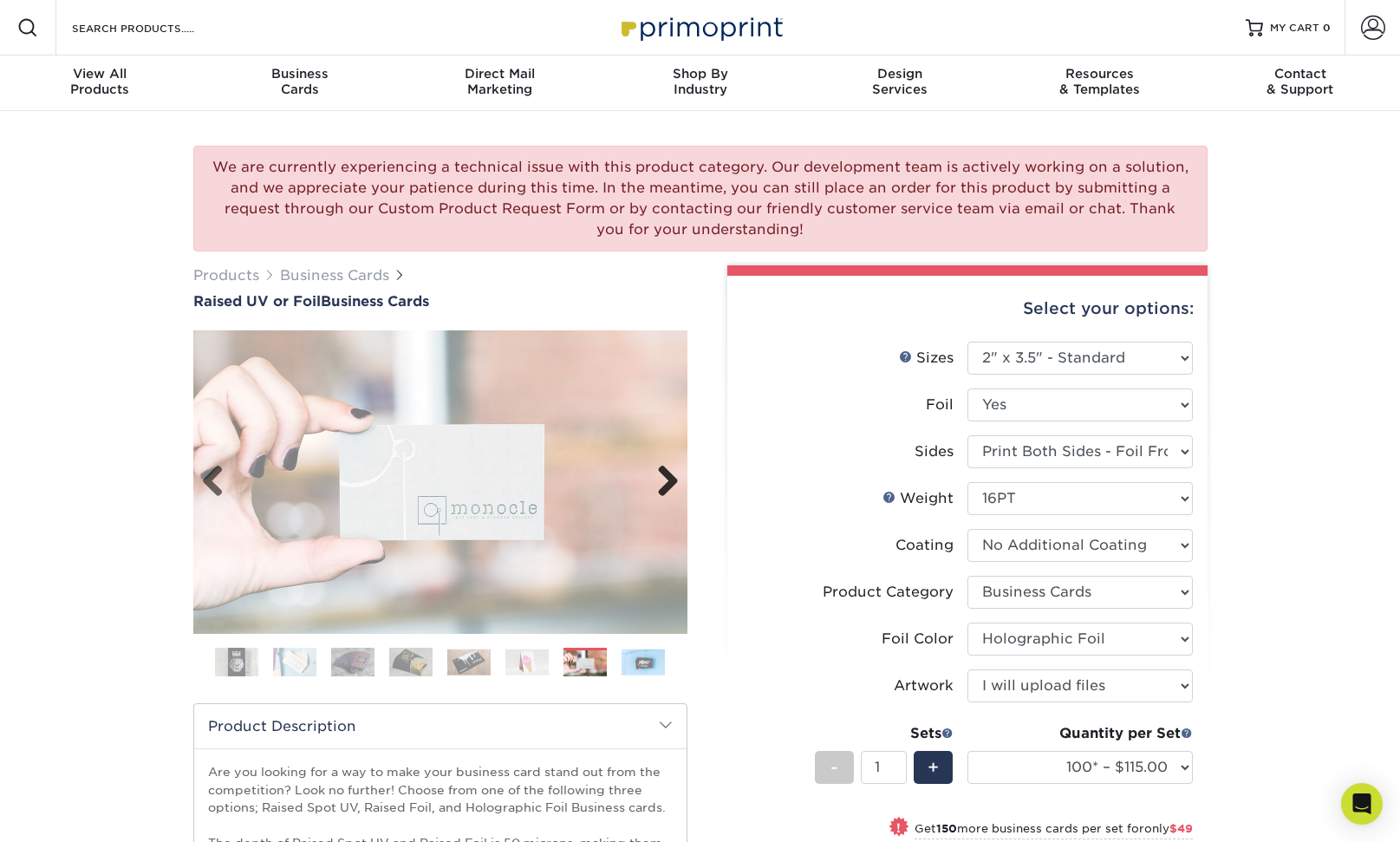
click at [658, 488] on link "Next" at bounding box center [661, 482] width 35 height 35
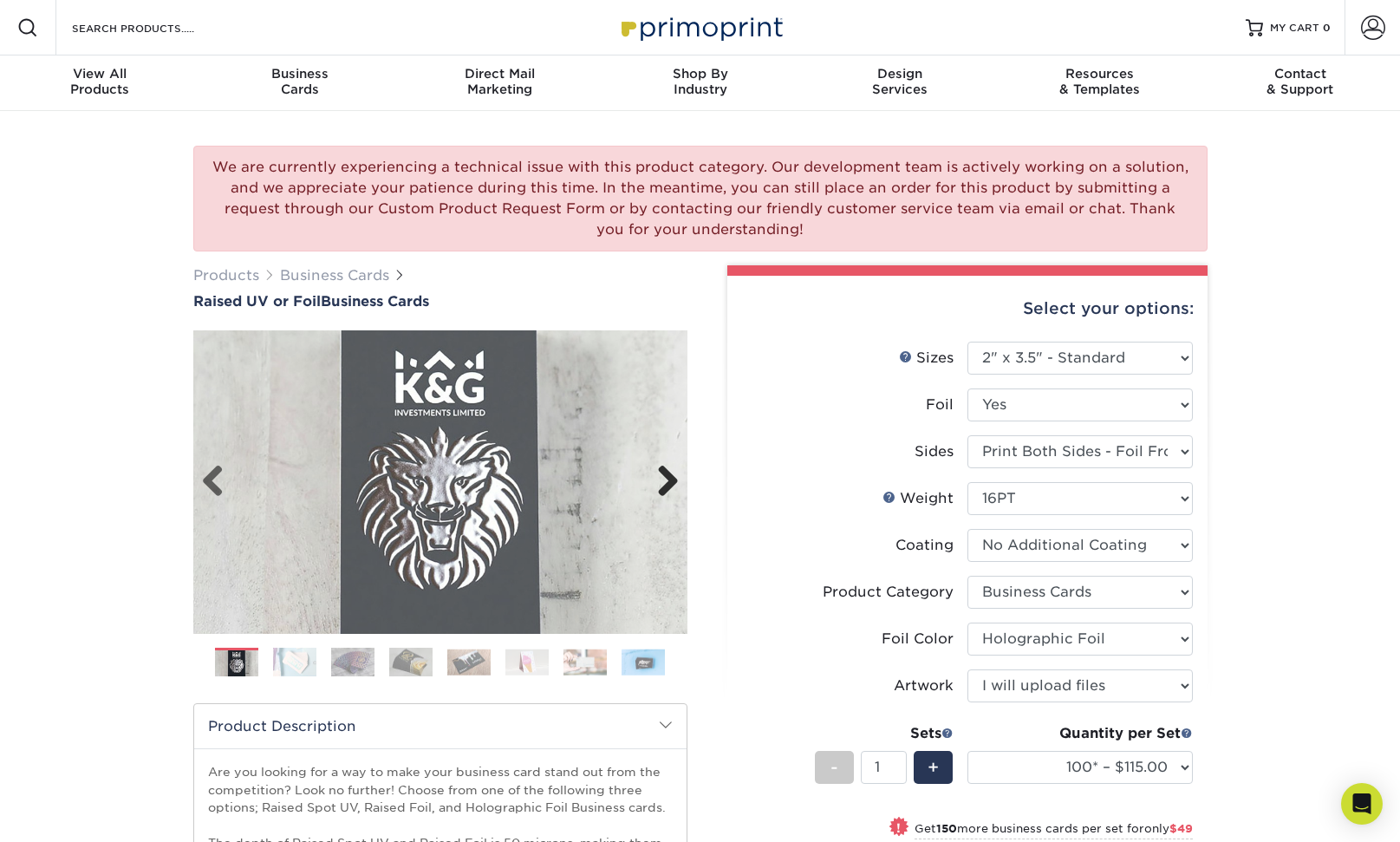
click at [658, 488] on link "Next" at bounding box center [661, 482] width 35 height 35
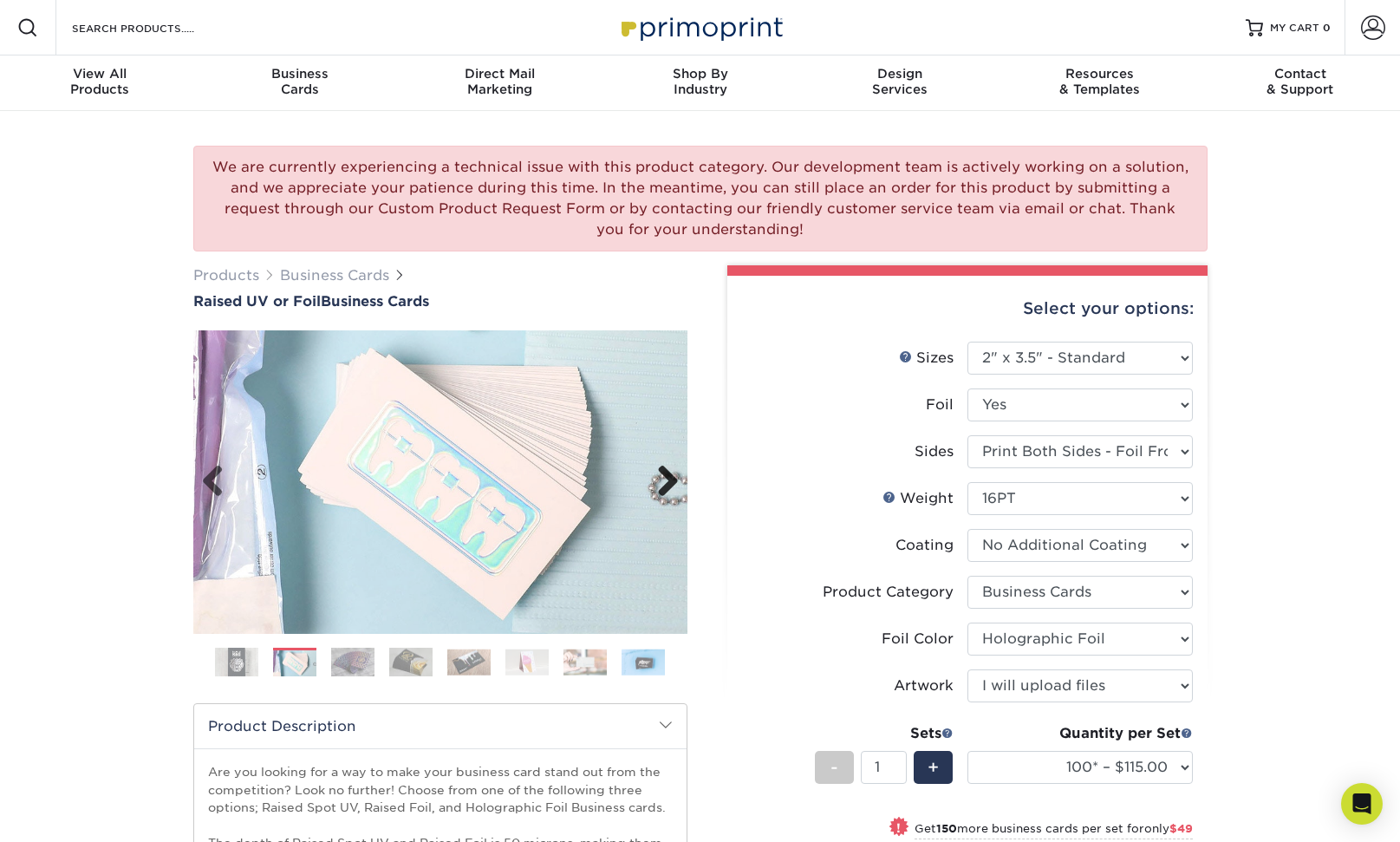
click at [658, 488] on link "Next" at bounding box center [661, 482] width 35 height 35
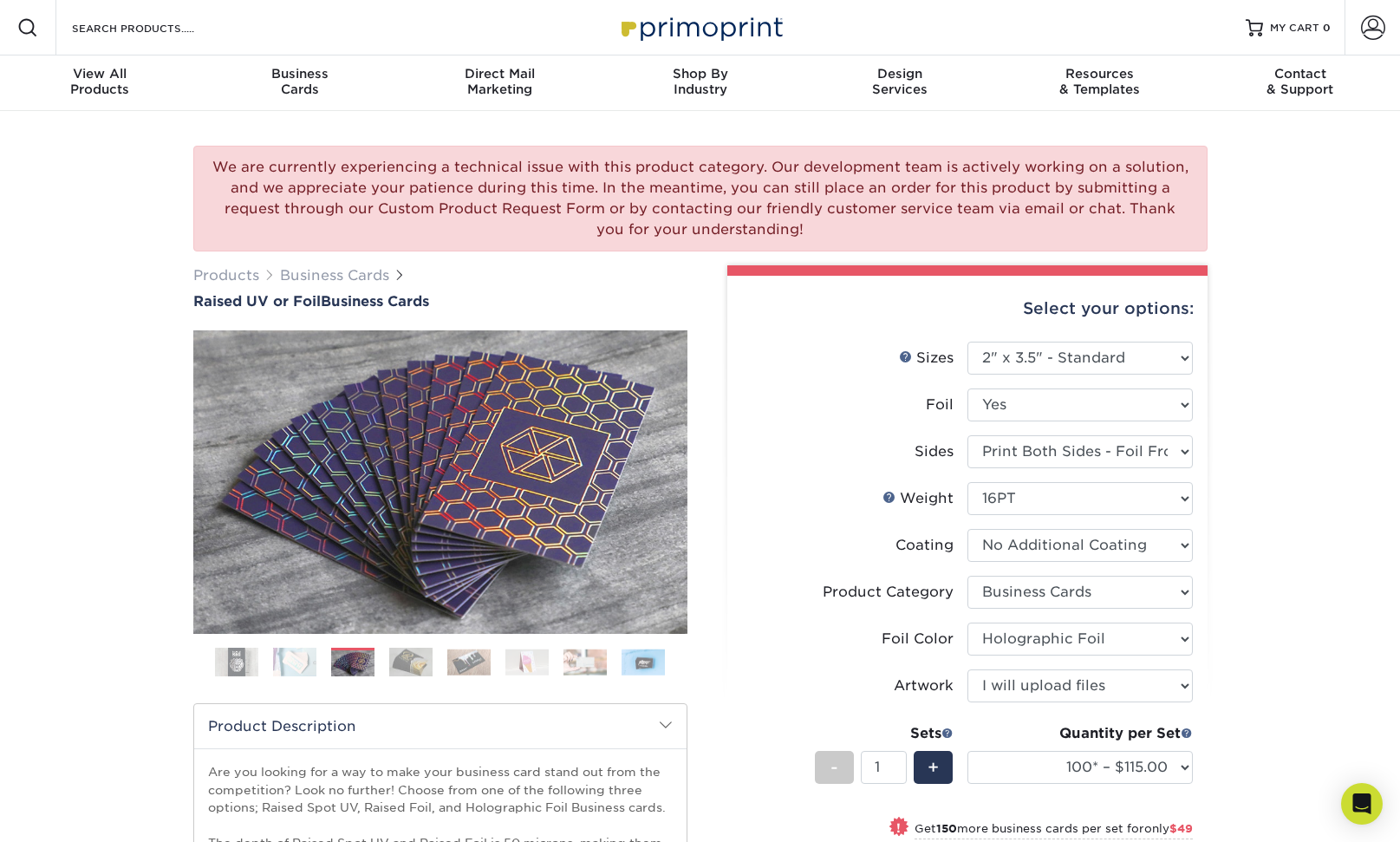
click at [76, 610] on div "We are currently experiencing a technical issue with this product category. Our…" at bounding box center [700, 750] width 1400 height 1278
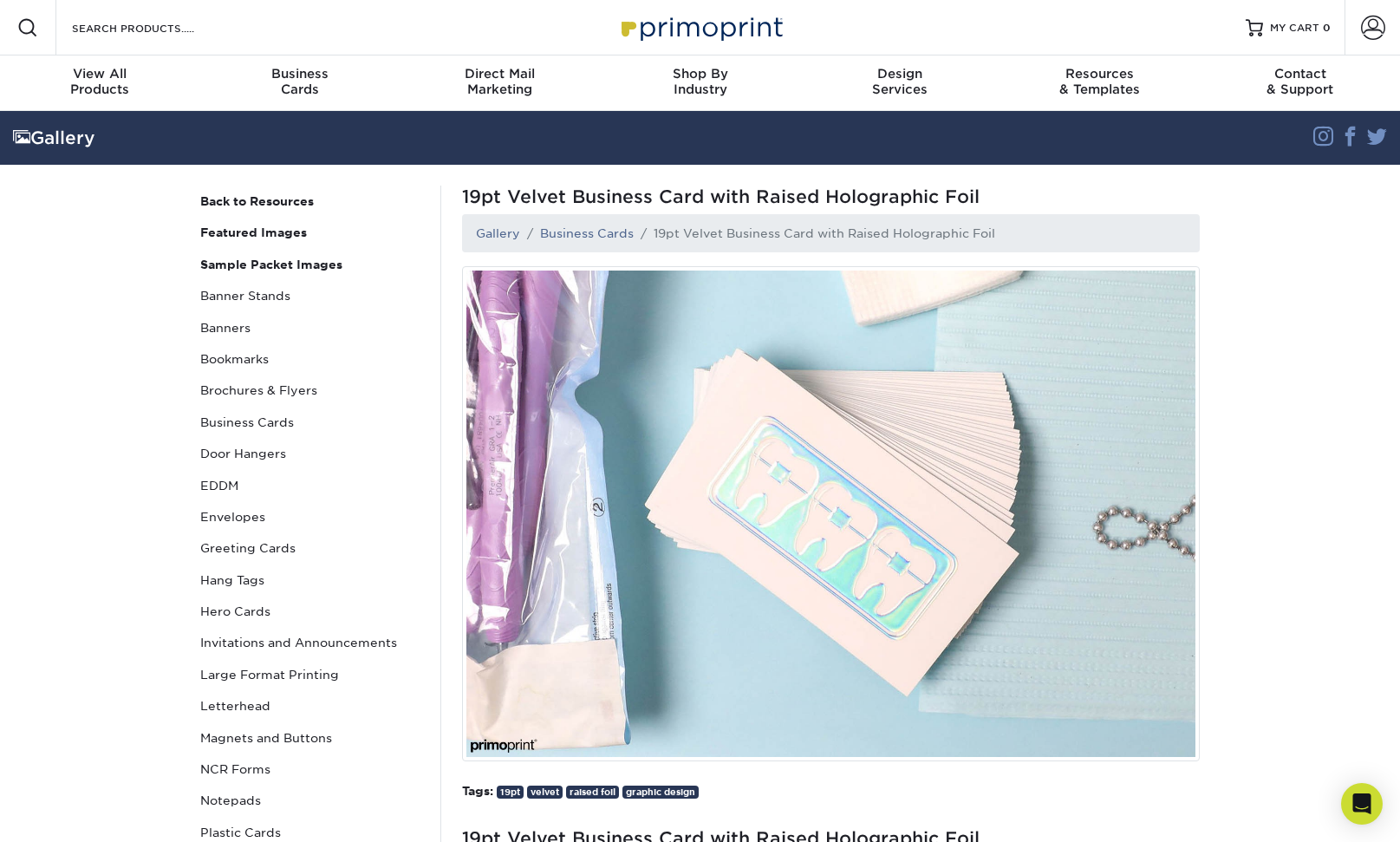
drag, startPoint x: 150, startPoint y: 266, endPoint x: 114, endPoint y: 267, distance: 36.0
